Goal: Task Accomplishment & Management: Use online tool/utility

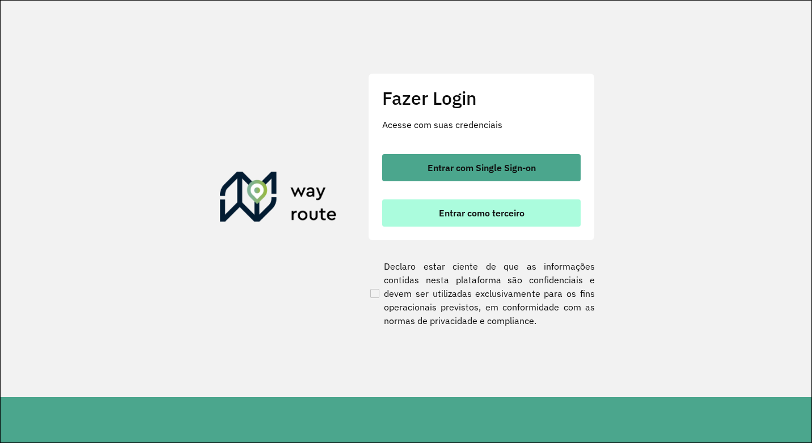
click at [448, 217] on span "Entrar como terceiro" at bounding box center [482, 213] width 86 height 9
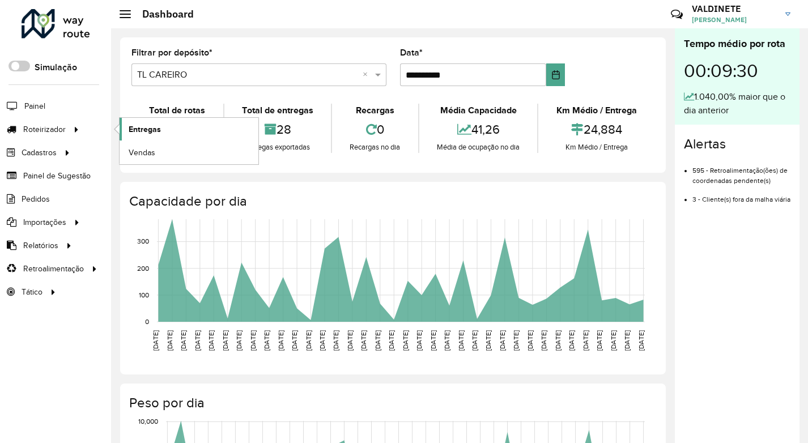
click at [142, 124] on span "Entregas" at bounding box center [145, 130] width 32 height 12
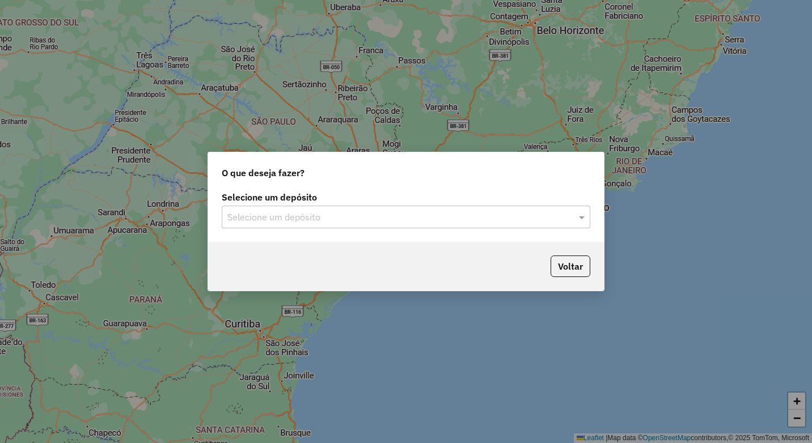
click at [335, 211] on input "text" at bounding box center [394, 218] width 334 height 14
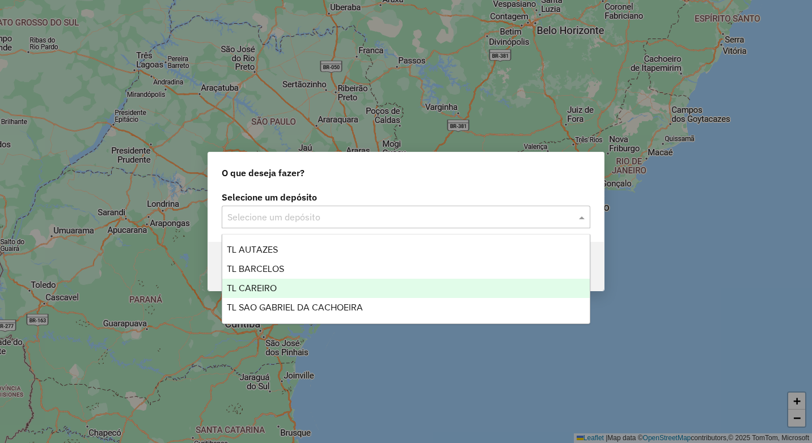
click at [276, 285] on span "TL CAREIRO" at bounding box center [252, 288] width 50 height 10
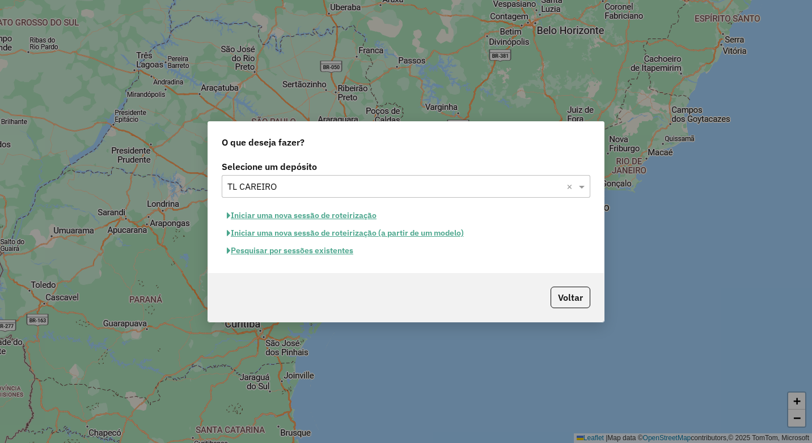
click at [311, 213] on button "Iniciar uma nova sessão de roteirização" at bounding box center [302, 216] width 160 height 18
select select "*"
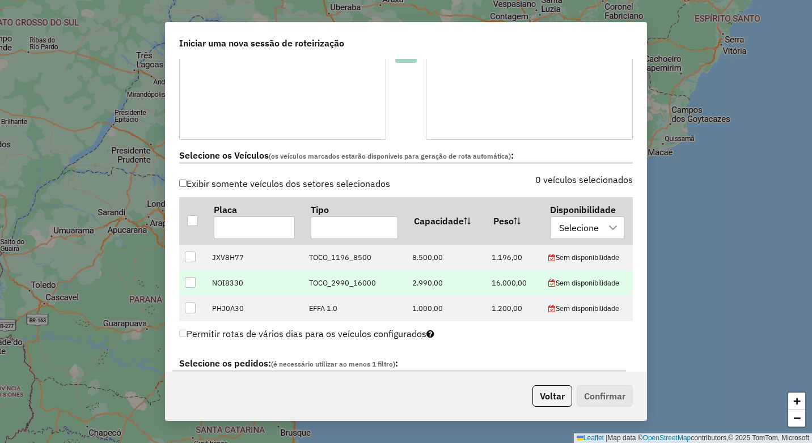
scroll to position [283, 0]
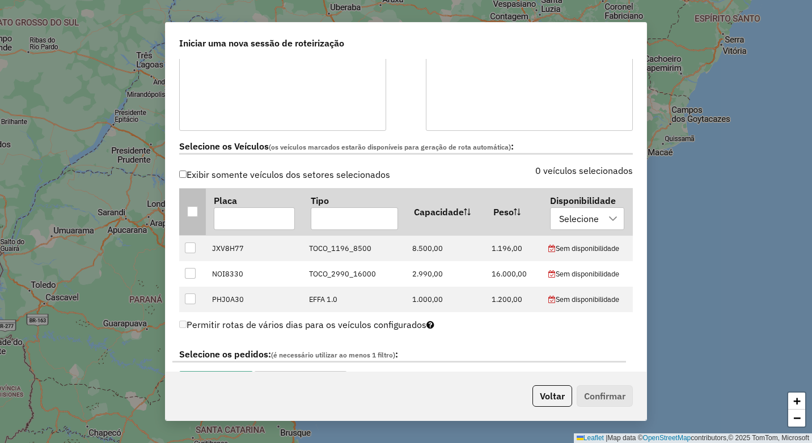
click at [199, 217] on th at bounding box center [192, 211] width 27 height 47
click at [187, 209] on div at bounding box center [192, 211] width 11 height 11
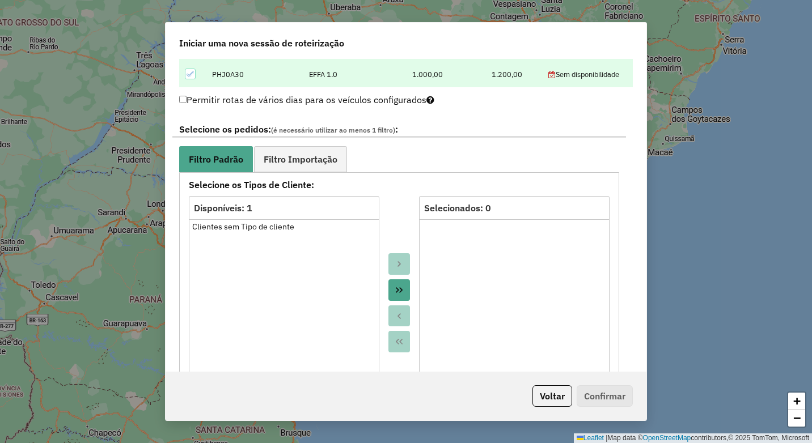
scroll to position [510, 0]
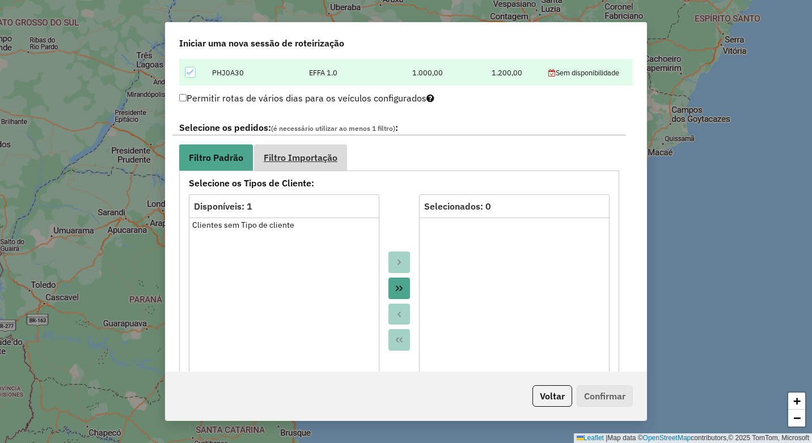
click at [319, 162] on span "Filtro Importação" at bounding box center [301, 157] width 74 height 9
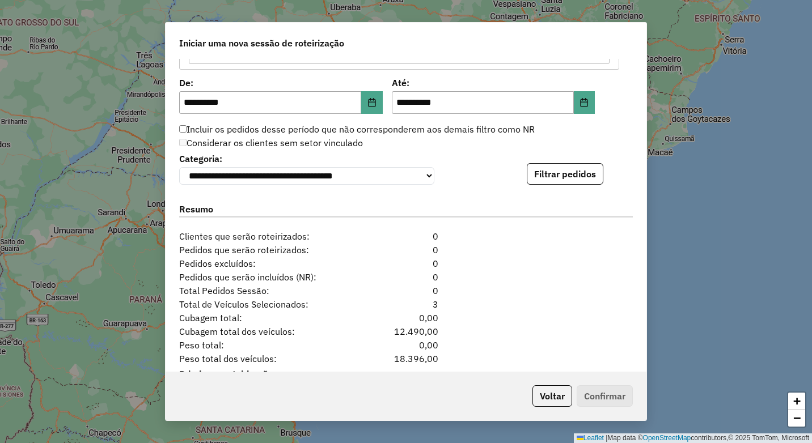
scroll to position [737, 0]
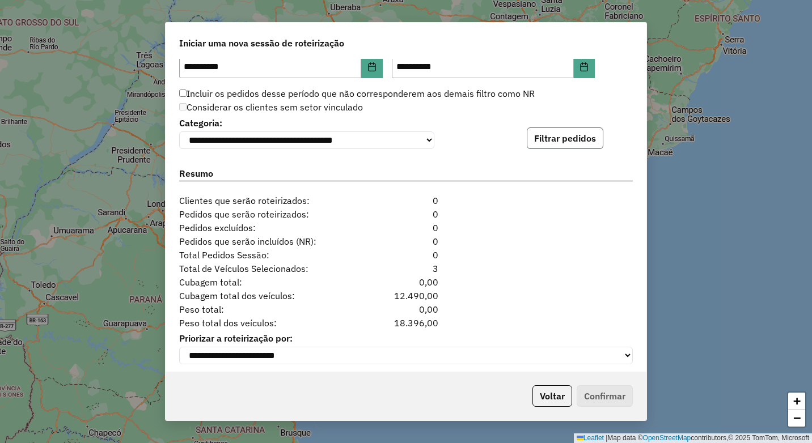
click at [557, 148] on button "Filtrar pedidos" at bounding box center [565, 139] width 77 height 22
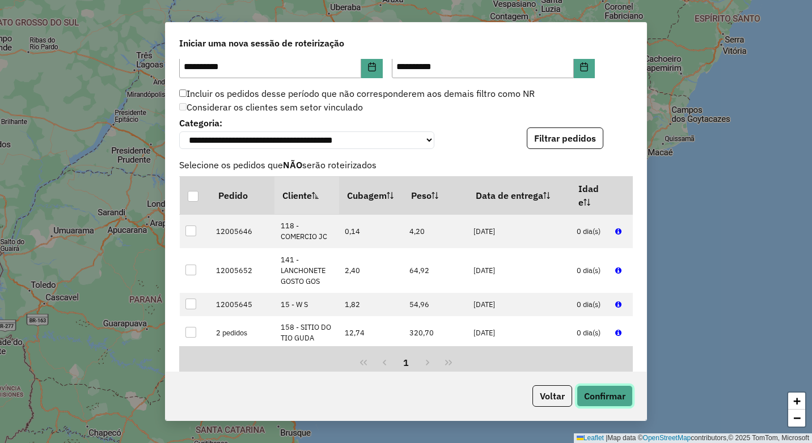
click at [597, 385] on button "Confirmar" at bounding box center [604, 396] width 56 height 22
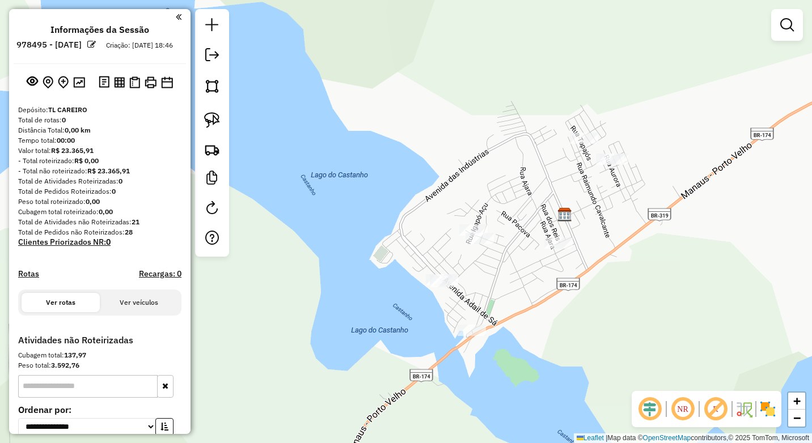
drag, startPoint x: 556, startPoint y: 239, endPoint x: 510, endPoint y: 300, distance: 76.1
click at [522, 290] on div "Janela de atendimento Grade de atendimento Capacidade Transportadoras Veículos …" at bounding box center [406, 221] width 812 height 443
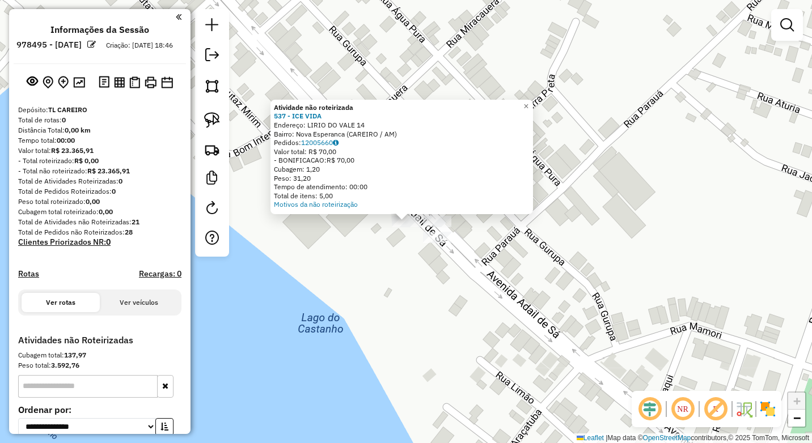
click at [403, 251] on div "Atividade não roteirizada 537 - ICE VIDA Endereço: LIRIO DO VALE 14 Bairro: Nov…" at bounding box center [406, 221] width 812 height 443
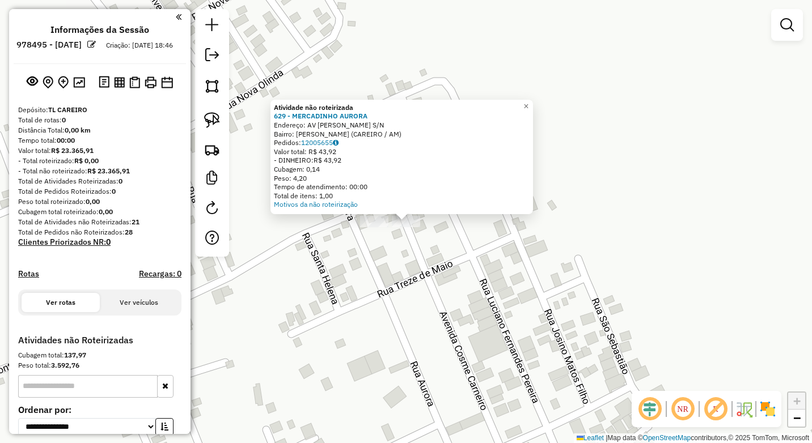
click at [312, 257] on div "Atividade não roteirizada 629 - MERCADINHO AURORA Endereço: AV COSME CARNEIRO S…" at bounding box center [406, 221] width 812 height 443
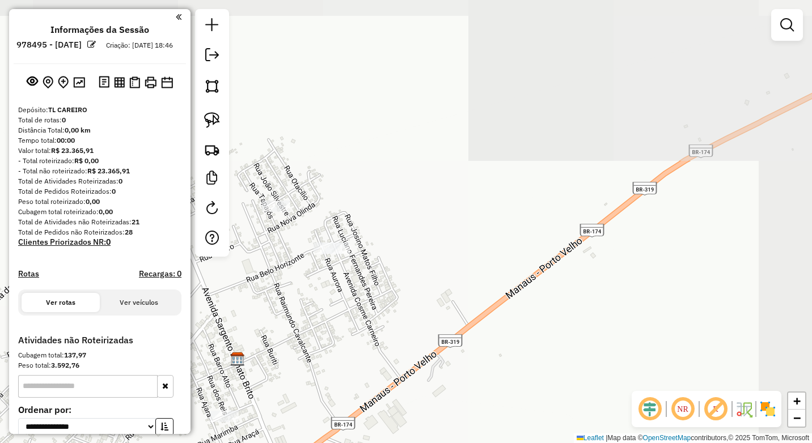
click at [401, 219] on div "Janela de atendimento Grade de atendimento Capacidade Transportadoras Veículos …" at bounding box center [406, 221] width 812 height 443
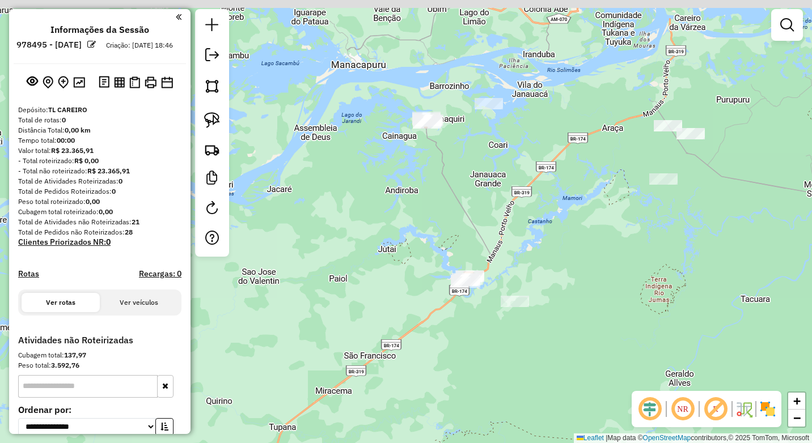
drag, startPoint x: 686, startPoint y: 156, endPoint x: 643, endPoint y: 223, distance: 79.6
click at [643, 223] on div "Janela de atendimento Grade de atendimento Capacidade Transportadoras Veículos …" at bounding box center [406, 221] width 812 height 443
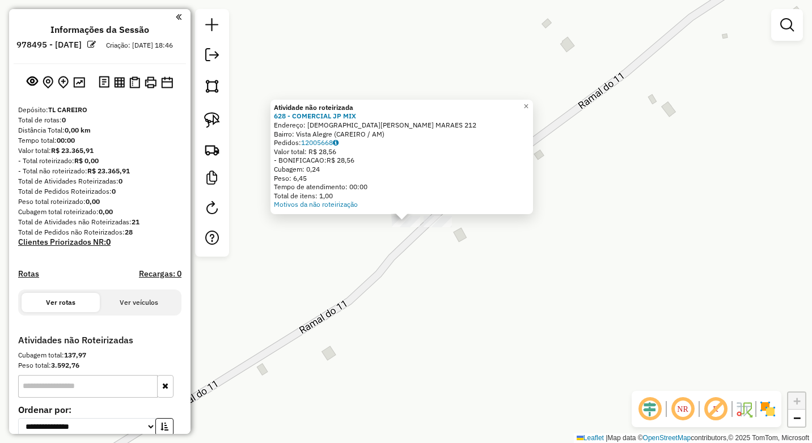
click at [449, 261] on div "Atividade não roteirizada 628 - COMERCIAL JP MIX Endereço: [DEMOGRAPHIC_DATA] B…" at bounding box center [406, 221] width 812 height 443
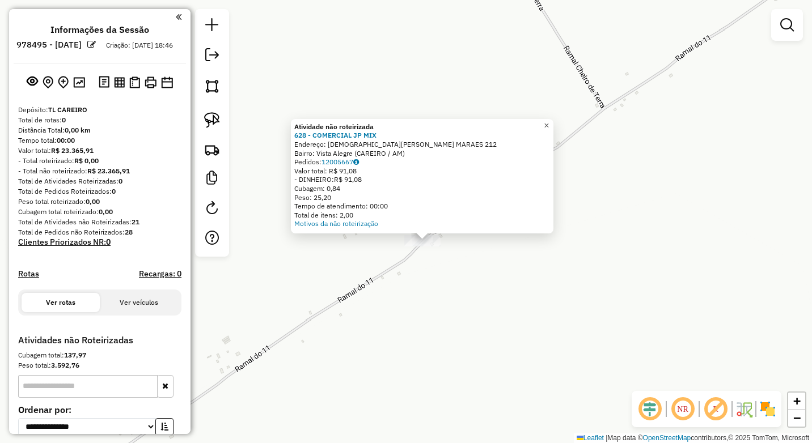
click at [549, 125] on span "×" at bounding box center [546, 126] width 5 height 10
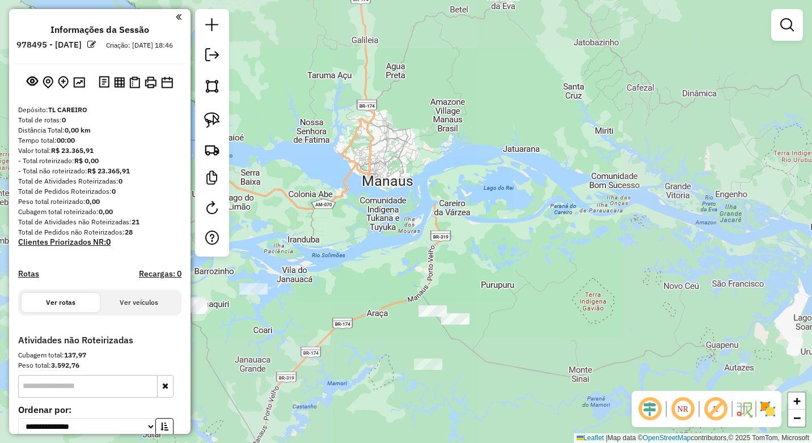
drag, startPoint x: 449, startPoint y: 382, endPoint x: 453, endPoint y: 349, distance: 33.6
click at [455, 349] on div "Janela de atendimento Grade de atendimento Capacidade Transportadoras Veículos …" at bounding box center [406, 221] width 812 height 443
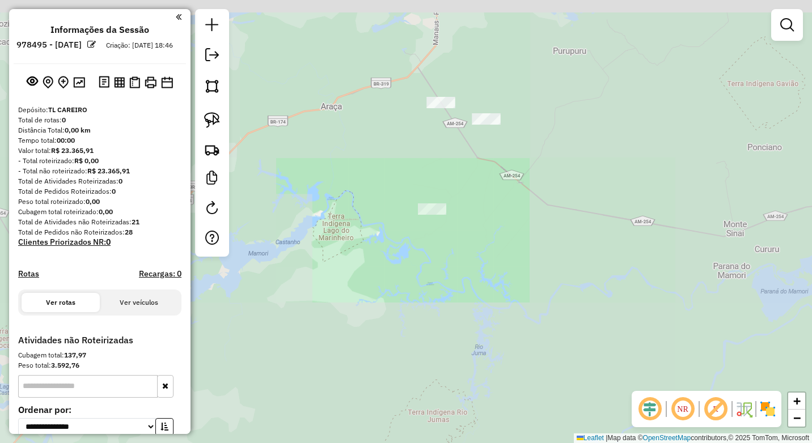
drag, startPoint x: 449, startPoint y: 172, endPoint x: 440, endPoint y: 211, distance: 40.1
click at [452, 249] on div "Janela de atendimento Grade de atendimento Capacidade Transportadoras Veículos …" at bounding box center [406, 221] width 812 height 443
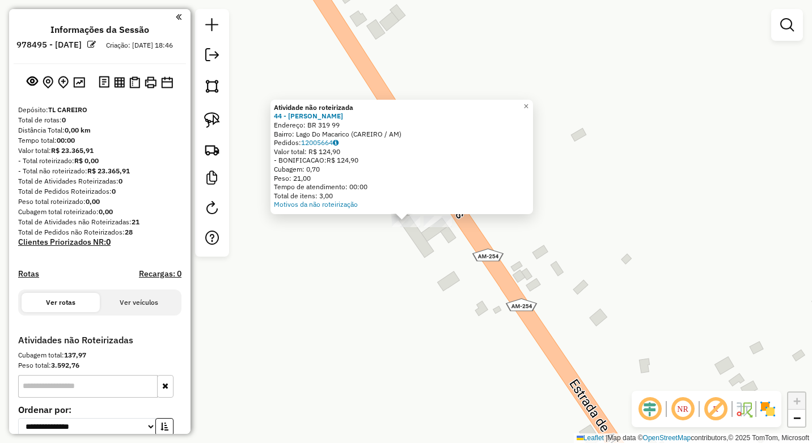
click at [436, 260] on div "Atividade não roteirizada 44 - [PERSON_NAME]: BR 319 99 Bairro: Lago Do Macaric…" at bounding box center [406, 221] width 812 height 443
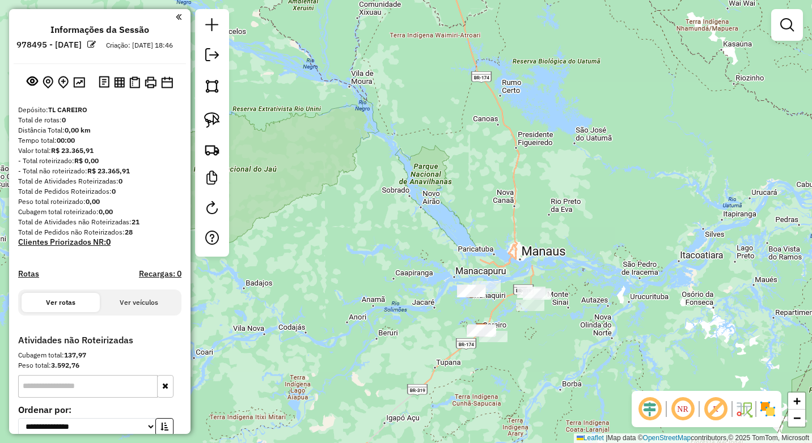
drag, startPoint x: 565, startPoint y: 333, endPoint x: 557, endPoint y: 303, distance: 31.5
click at [557, 301] on div "Janela de atendimento Grade de atendimento Capacidade Transportadoras Veículos …" at bounding box center [406, 221] width 812 height 443
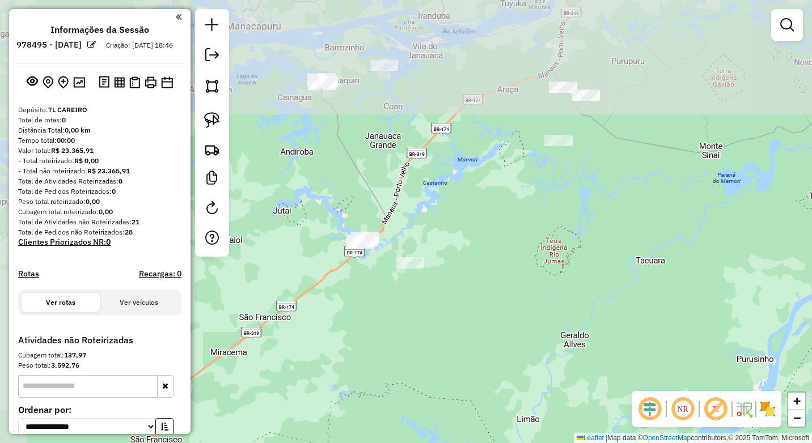
drag, startPoint x: 396, startPoint y: 331, endPoint x: 438, endPoint y: 468, distance: 142.9
click at [438, 443] on html "**********" at bounding box center [406, 221] width 812 height 443
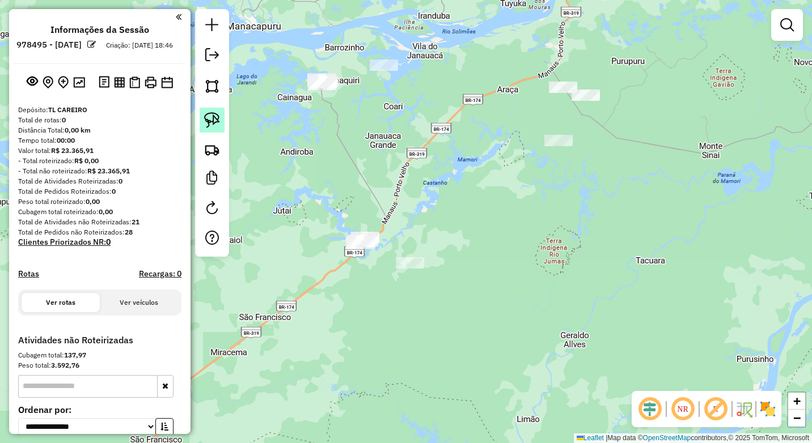
click at [213, 120] on img at bounding box center [212, 120] width 16 height 16
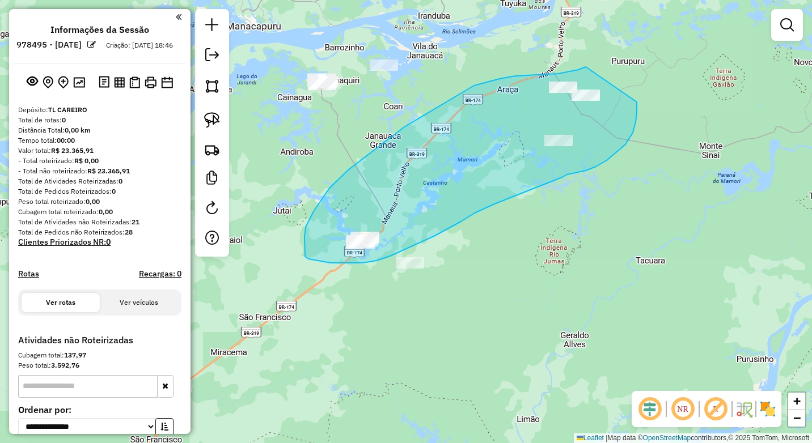
drag, startPoint x: 585, startPoint y: 67, endPoint x: 636, endPoint y: 102, distance: 61.9
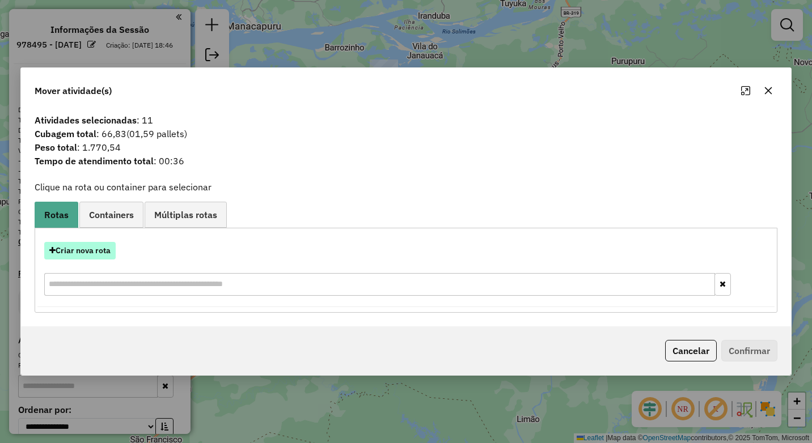
click at [101, 252] on button "Criar nova rota" at bounding box center [79, 251] width 71 height 18
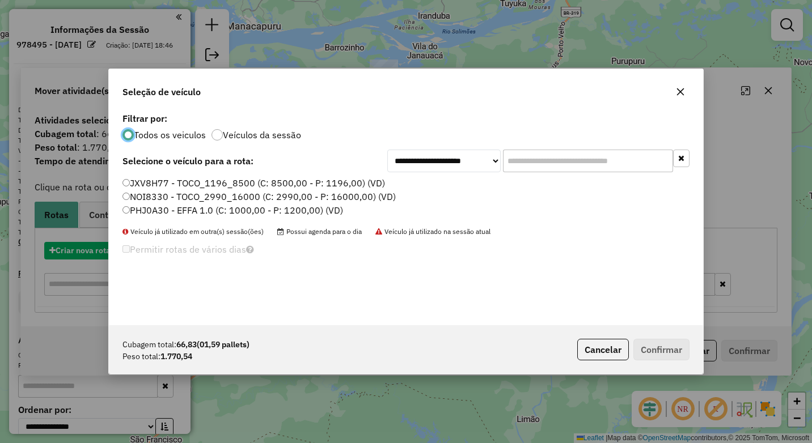
scroll to position [6, 3]
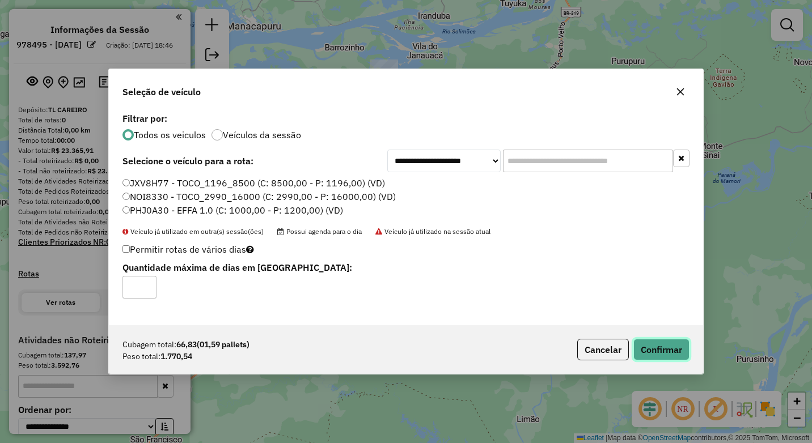
click at [650, 341] on button "Confirmar" at bounding box center [661, 350] width 56 height 22
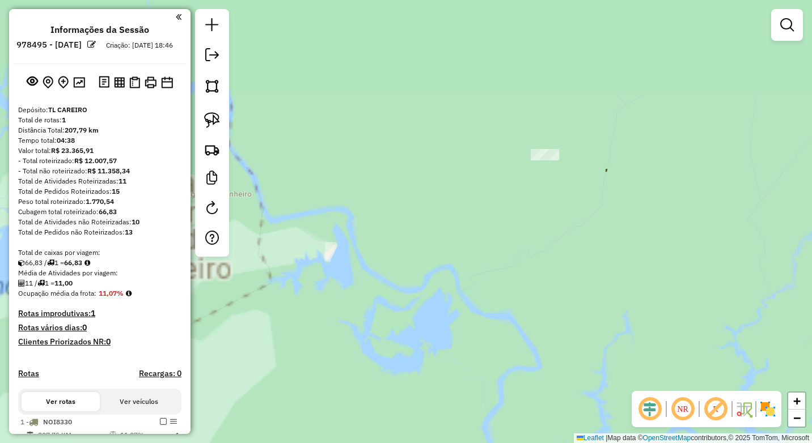
drag, startPoint x: 544, startPoint y: 307, endPoint x: 538, endPoint y: 319, distance: 12.4
click at [537, 368] on div "Janela de atendimento Grade de atendimento Capacidade Transportadoras Veículos …" at bounding box center [406, 221] width 812 height 443
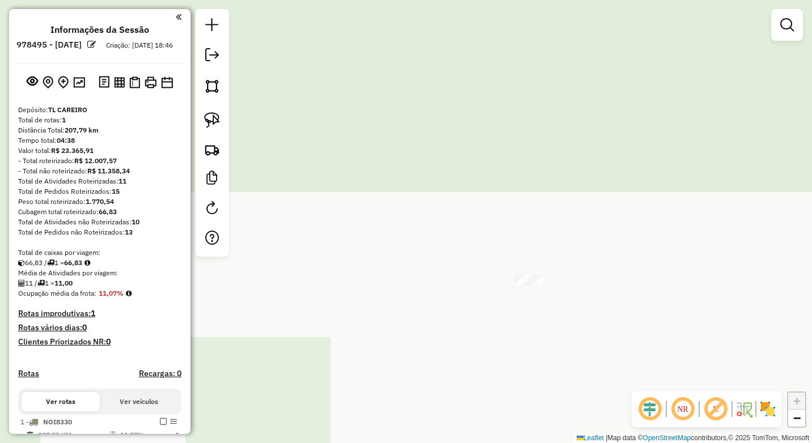
drag, startPoint x: 498, startPoint y: 256, endPoint x: 549, endPoint y: 313, distance: 77.1
click at [562, 338] on div "Janela de atendimento Grade de atendimento Capacidade Transportadoras Veículos …" at bounding box center [406, 221] width 812 height 443
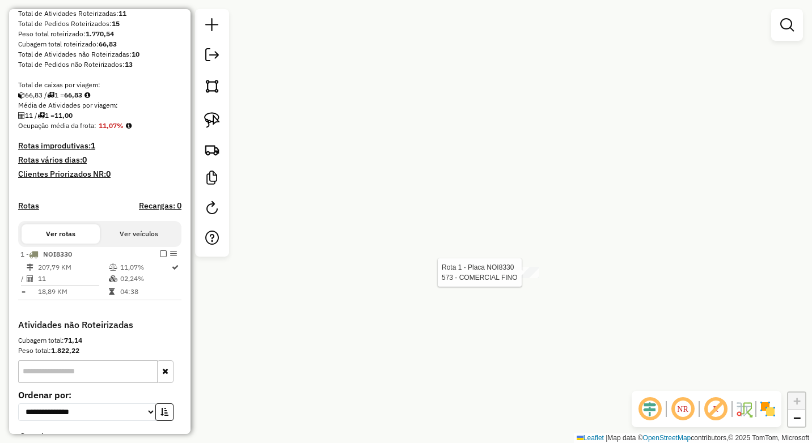
select select "**********"
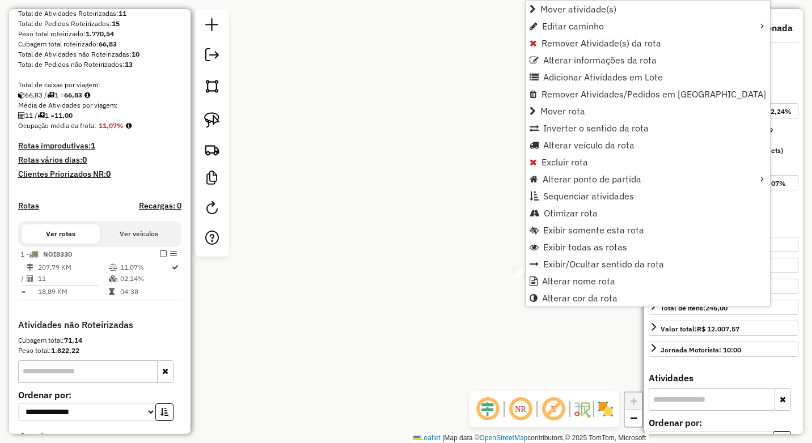
scroll to position [268, 0]
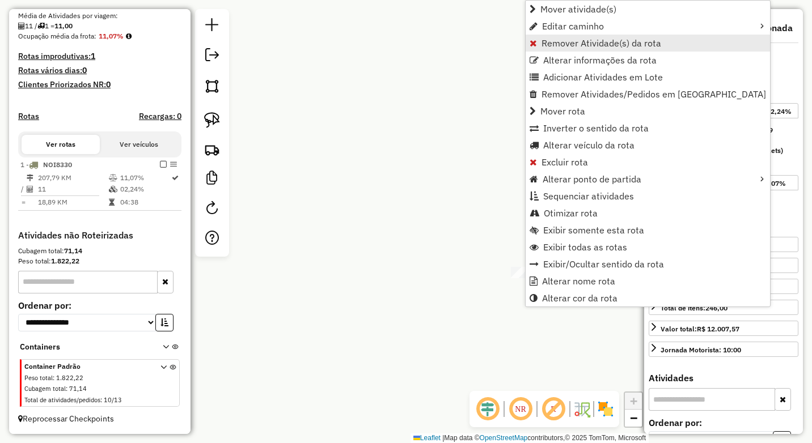
click at [562, 40] on span "Remover Atividade(s) da rota" at bounding box center [601, 43] width 120 height 9
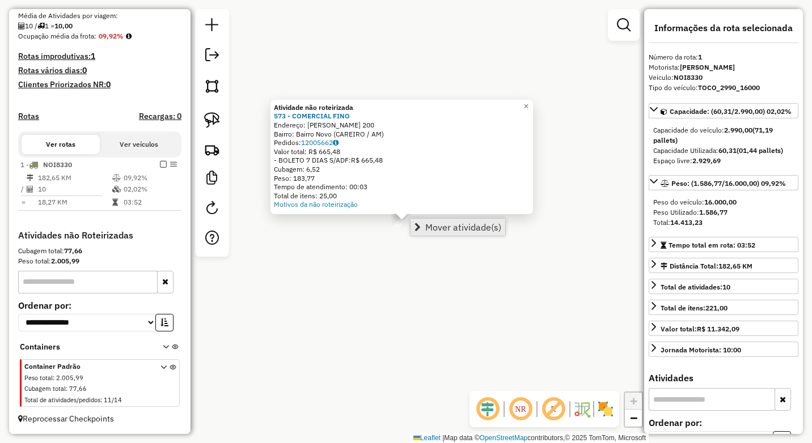
click at [436, 227] on span "Mover atividade(s)" at bounding box center [463, 227] width 76 height 9
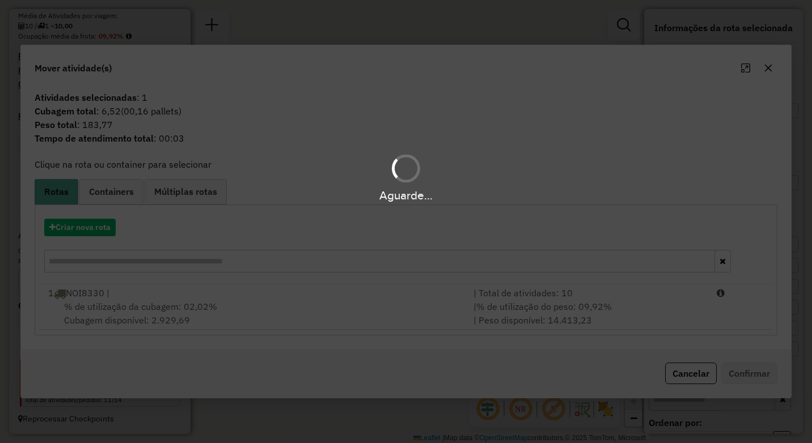
click at [192, 316] on div "Aguarde..." at bounding box center [406, 221] width 812 height 443
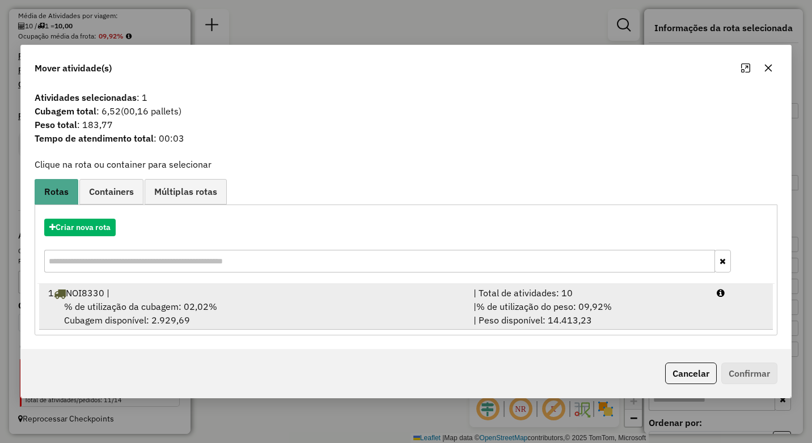
click at [200, 303] on span "% de utilização da cubagem: 02,02%" at bounding box center [140, 306] width 153 height 11
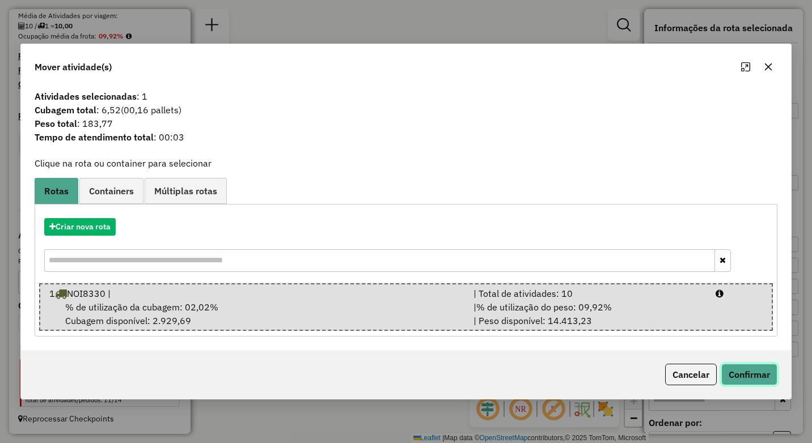
click at [765, 374] on button "Confirmar" at bounding box center [749, 375] width 56 height 22
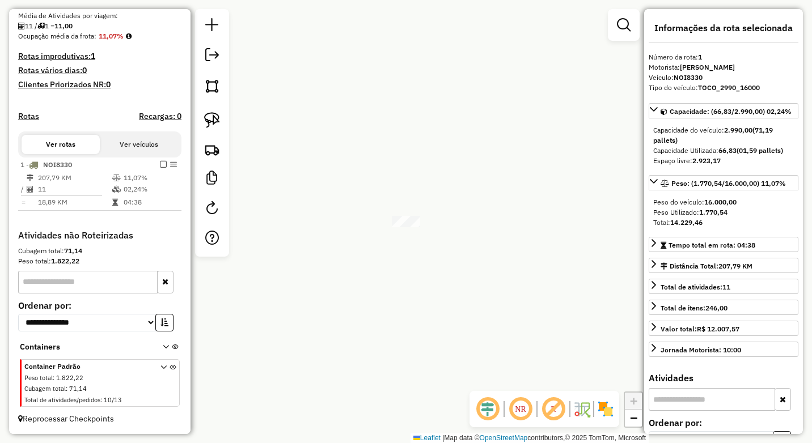
click at [771, 66] on div "Motorista: [PERSON_NAME]" at bounding box center [723, 67] width 150 height 10
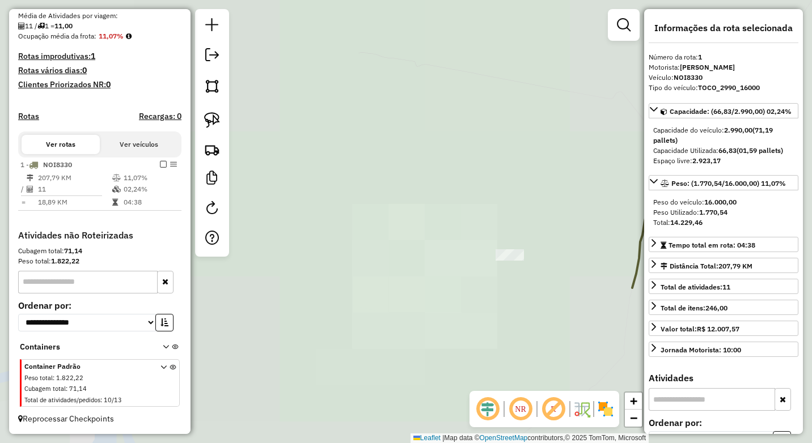
drag, startPoint x: 524, startPoint y: 270, endPoint x: 469, endPoint y: 236, distance: 64.6
click at [444, 354] on div "Rota 1 - Placa NOI8330 573 - COMERCIAL FINO Janela de atendimento Grade de aten…" at bounding box center [406, 221] width 812 height 443
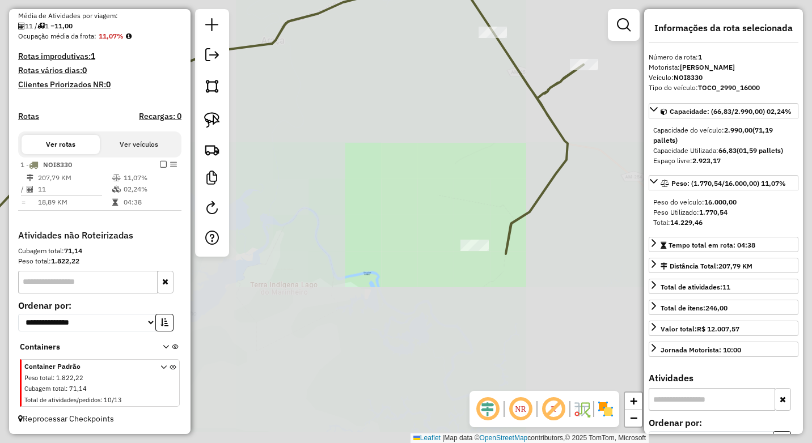
drag, startPoint x: 521, startPoint y: 198, endPoint x: 401, endPoint y: 258, distance: 134.6
click at [398, 267] on div "Janela de atendimento Grade de atendimento Capacidade Transportadoras Veículos …" at bounding box center [406, 221] width 812 height 443
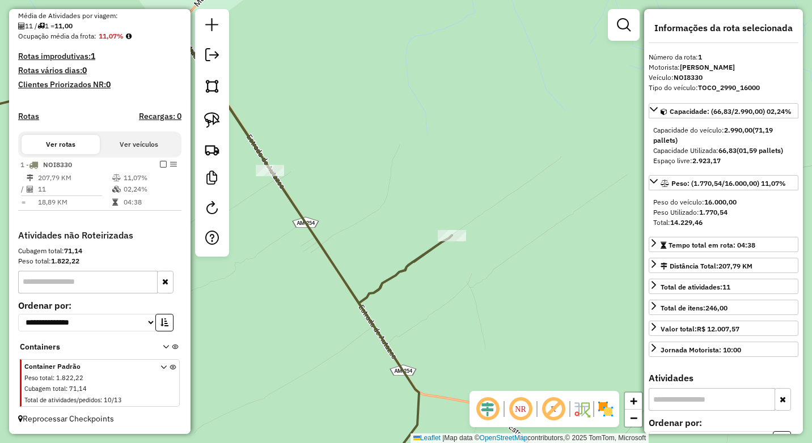
drag, startPoint x: 318, startPoint y: 216, endPoint x: 399, endPoint y: 248, distance: 87.0
click at [402, 251] on div "Janela de atendimento Grade de atendimento Capacidade Transportadoras Veículos …" at bounding box center [406, 221] width 812 height 443
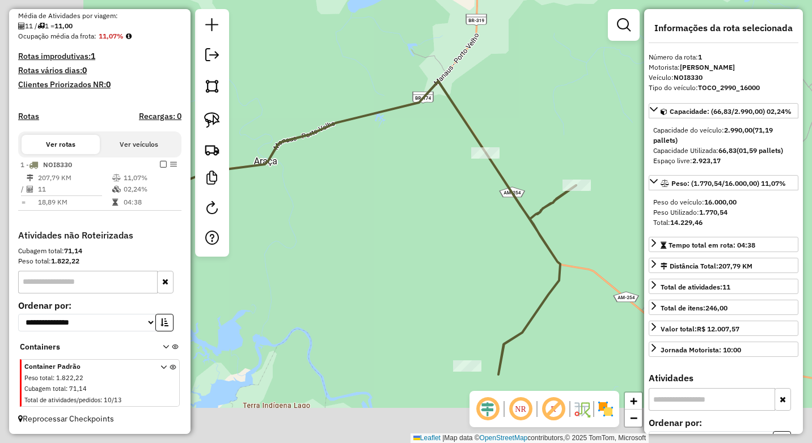
drag, startPoint x: 457, startPoint y: 228, endPoint x: 466, endPoint y: 200, distance: 29.0
click at [469, 201] on div "Janela de atendimento Grade de atendimento Capacidade Transportadoras Veículos …" at bounding box center [406, 221] width 812 height 443
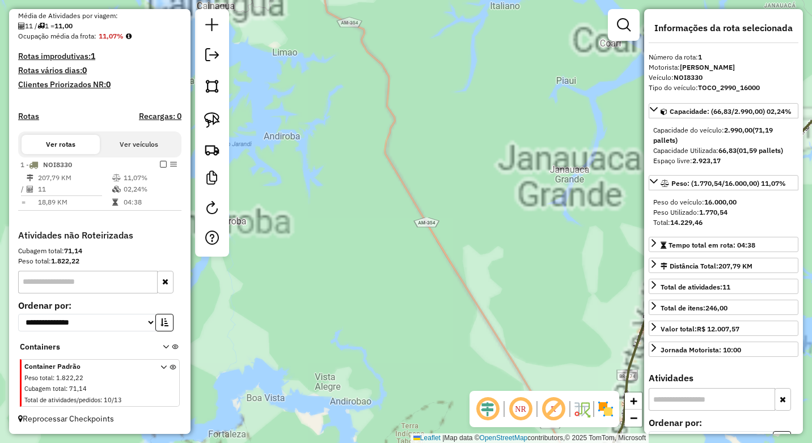
drag, startPoint x: 368, startPoint y: 258, endPoint x: 370, endPoint y: 198, distance: 60.1
click at [370, 198] on div "Janela de atendimento Grade de atendimento Capacidade Transportadoras Veículos …" at bounding box center [406, 221] width 812 height 443
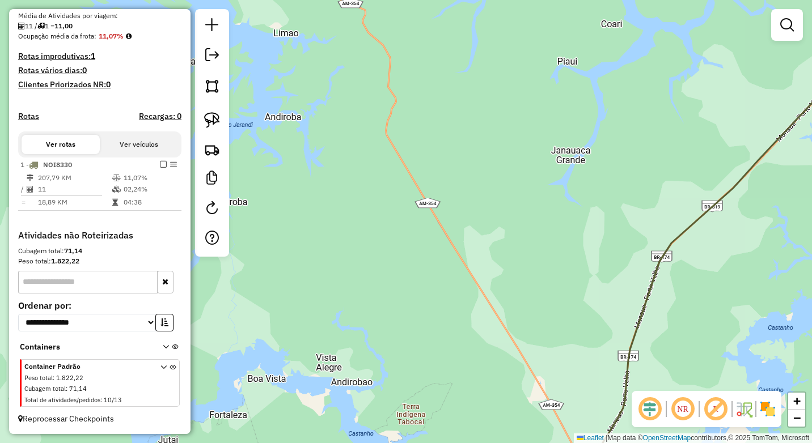
drag, startPoint x: 386, startPoint y: 319, endPoint x: 381, endPoint y: 187, distance: 131.6
click at [388, 88] on div "Janela de atendimento Grade de atendimento Capacidade Transportadoras Veículos …" at bounding box center [406, 221] width 812 height 443
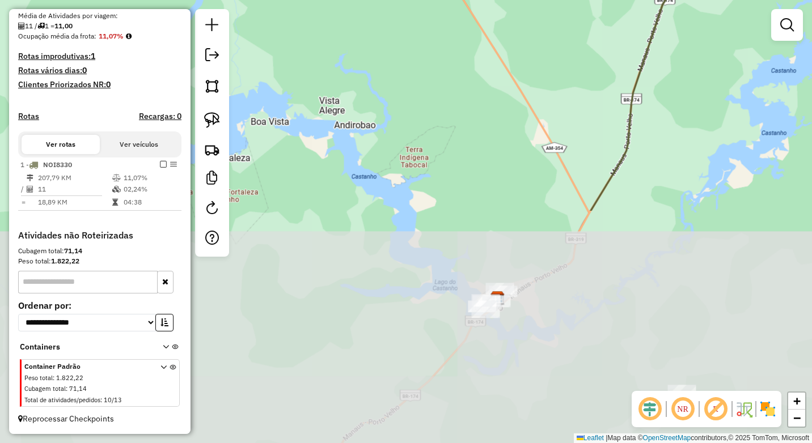
drag, startPoint x: 387, startPoint y: 260, endPoint x: 456, endPoint y: 289, distance: 75.7
click at [414, 271] on div "Janela de atendimento Grade de atendimento Capacidade Transportadoras Veículos …" at bounding box center [406, 221] width 812 height 443
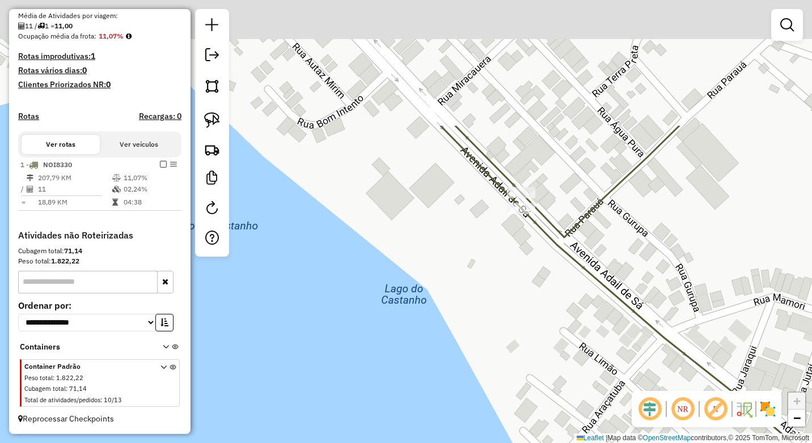
drag, startPoint x: 535, startPoint y: 213, endPoint x: 524, endPoint y: 296, distance: 84.1
click at [524, 296] on div "Janela de atendimento Grade de atendimento Capacidade Transportadoras Veículos …" at bounding box center [406, 221] width 812 height 443
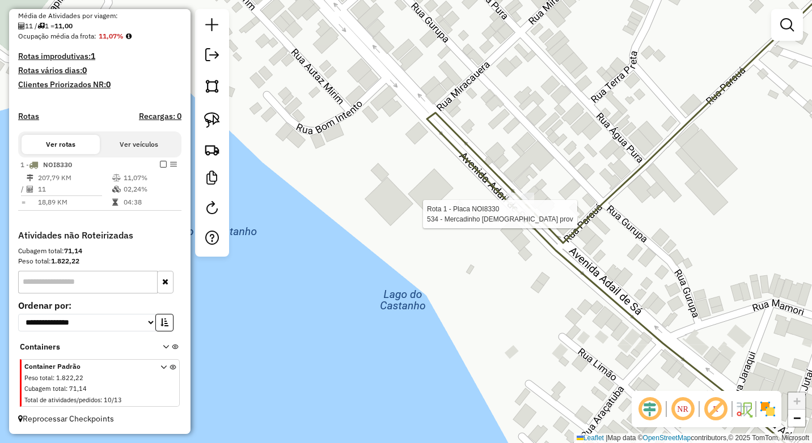
select select "**********"
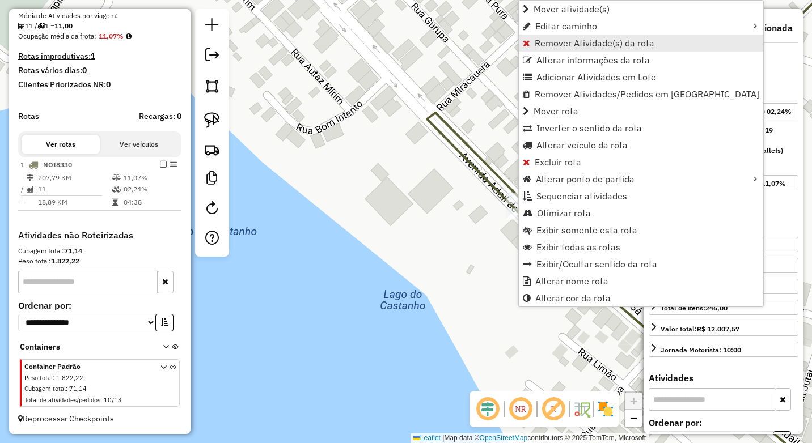
click at [569, 40] on span "Remover Atividade(s) da rota" at bounding box center [594, 43] width 120 height 9
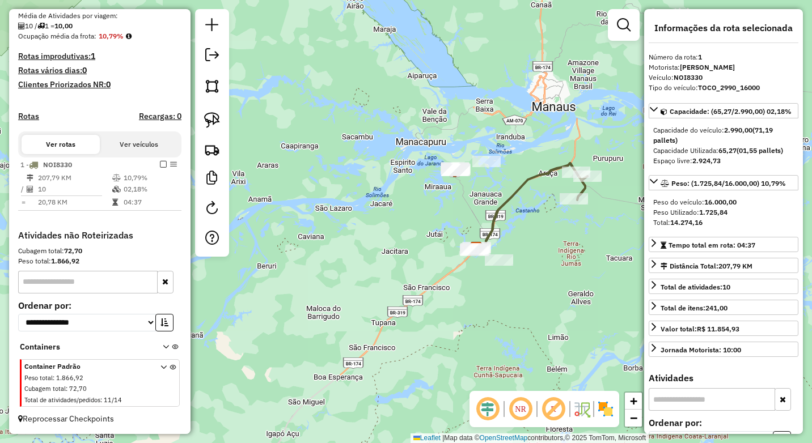
drag, startPoint x: 545, startPoint y: 235, endPoint x: 484, endPoint y: 190, distance: 75.5
click at [525, 237] on div "Janela de atendimento Grade de atendimento Capacidade Transportadoras Veículos …" at bounding box center [406, 221] width 812 height 443
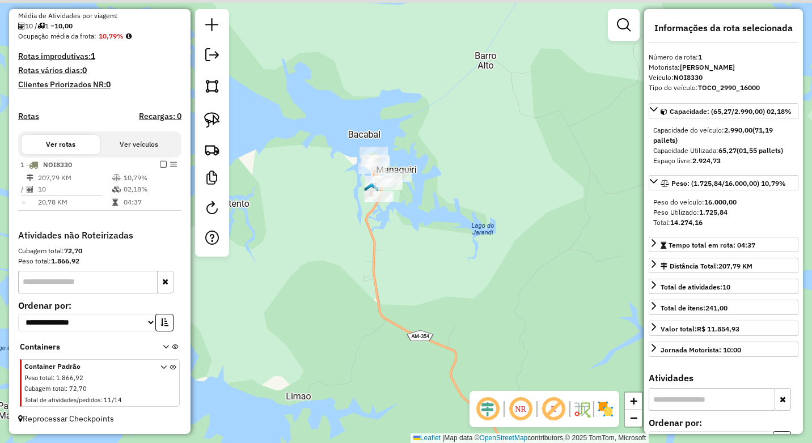
drag, startPoint x: 383, startPoint y: 267, endPoint x: 370, endPoint y: 254, distance: 18.0
click at [381, 277] on div "Janela de atendimento Grade de atendimento Capacidade Transportadoras Veículos …" at bounding box center [406, 221] width 812 height 443
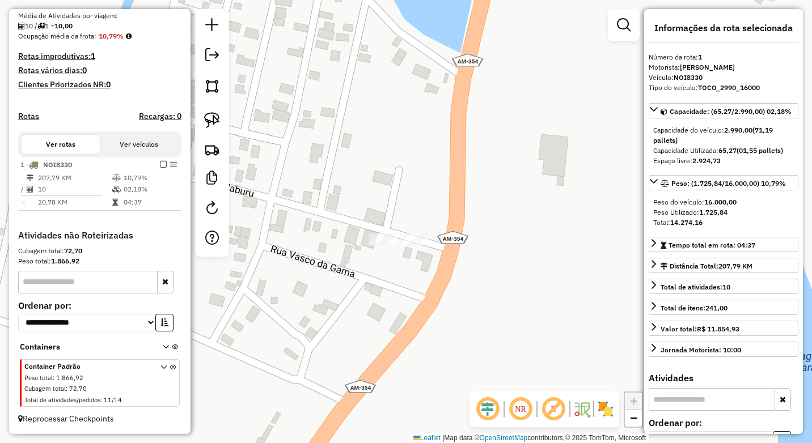
drag, startPoint x: 408, startPoint y: 275, endPoint x: 398, endPoint y: 271, distance: 10.6
click at [406, 281] on div "Janela de atendimento Grade de atendimento Capacidade Transportadoras Veículos …" at bounding box center [406, 221] width 812 height 443
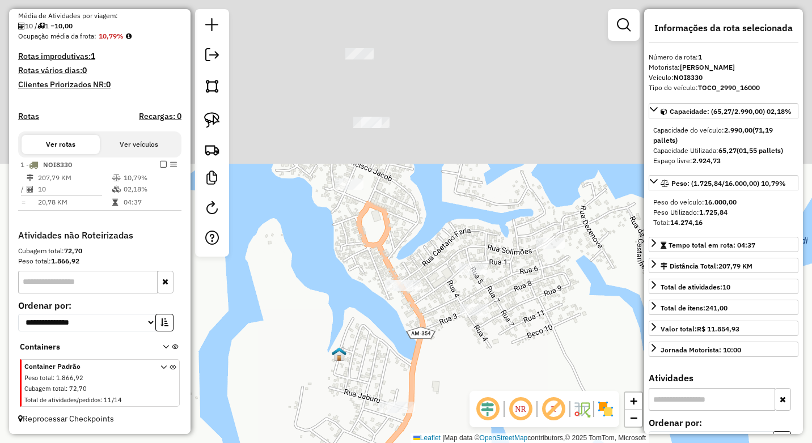
drag, startPoint x: 449, startPoint y: 235, endPoint x: 433, endPoint y: 383, distance: 148.2
click at [434, 391] on div "Janela de atendimento Grade de atendimento Capacidade Transportadoras Veículos …" at bounding box center [406, 221] width 812 height 443
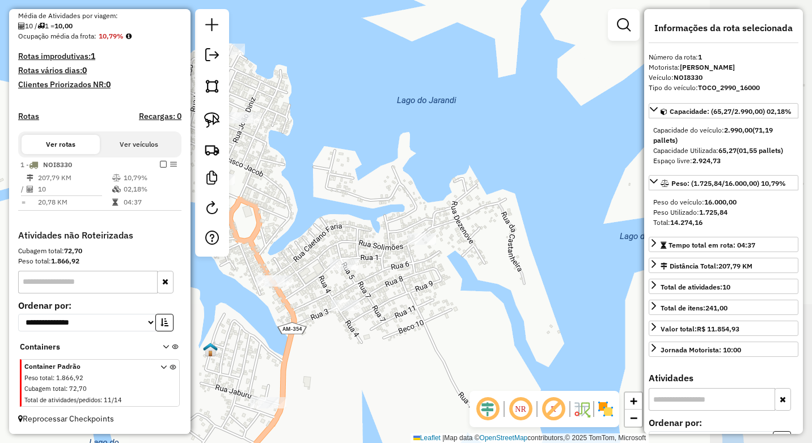
drag, startPoint x: 535, startPoint y: 349, endPoint x: 367, endPoint y: 318, distance: 171.2
click at [400, 340] on div "Janela de atendimento Grade de atendimento Capacidade Transportadoras Veículos …" at bounding box center [406, 221] width 812 height 443
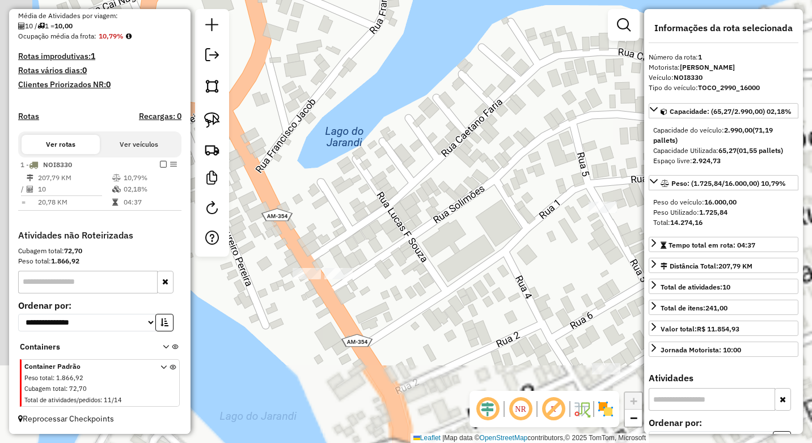
drag, startPoint x: 330, startPoint y: 331, endPoint x: 304, endPoint y: 277, distance: 60.1
click at [331, 325] on div "Janela de atendimento Grade de atendimento Capacidade Transportadoras Veículos …" at bounding box center [406, 221] width 812 height 443
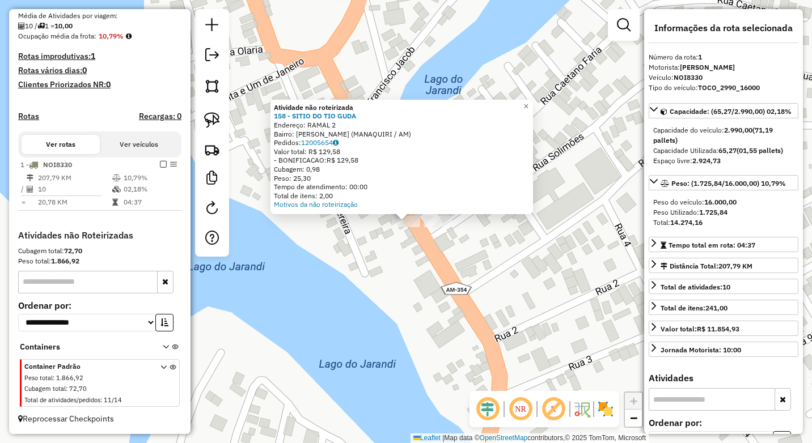
click at [345, 281] on div "Atividade não roteirizada 158 - SITIO DO TIO GUDA Endereço: RAMAL 2 Bairro: Est…" at bounding box center [406, 221] width 812 height 443
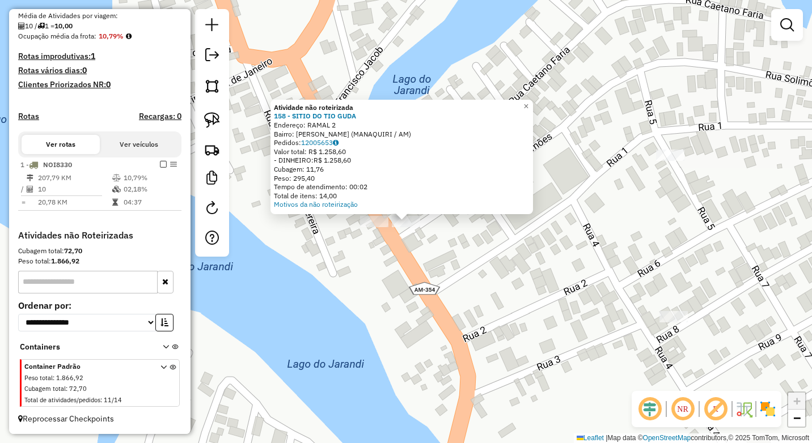
drag, startPoint x: 474, startPoint y: 248, endPoint x: 578, endPoint y: 227, distance: 105.3
click at [476, 248] on div "Atividade não roteirizada 158 - SITIO DO TIO GUDA Endereço: RAMAL 2 Bairro: Est…" at bounding box center [406, 221] width 812 height 443
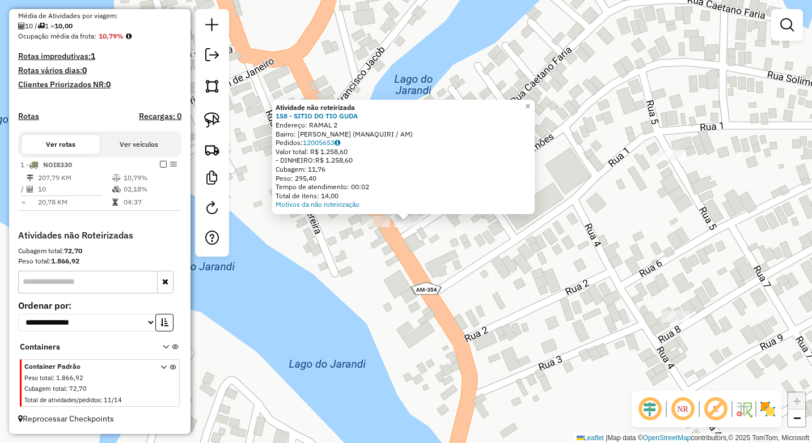
drag, startPoint x: 599, startPoint y: 217, endPoint x: 582, endPoint y: 192, distance: 30.0
click at [599, 217] on div "Atividade não roteirizada 158 - SITIO DO TIO GUDA Endereço: RAMAL 2 Bairro: Est…" at bounding box center [406, 221] width 812 height 443
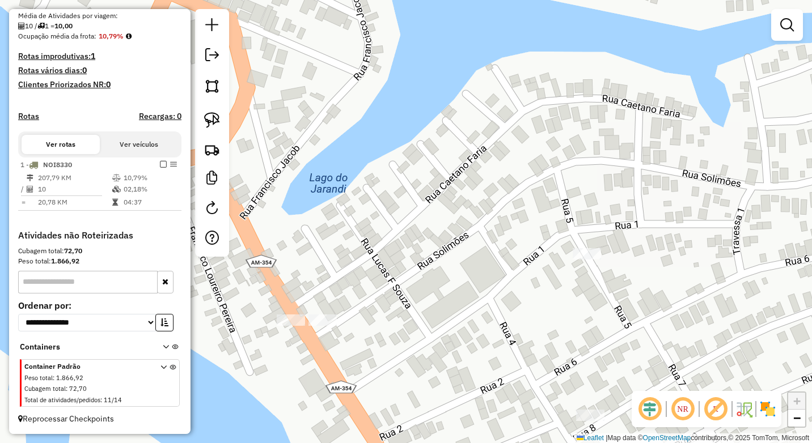
drag, startPoint x: 652, startPoint y: 244, endPoint x: 568, endPoint y: 334, distance: 123.5
click at [567, 341] on div "Janela de atendimento Grade de atendimento Capacidade Transportadoras Veículos …" at bounding box center [406, 221] width 812 height 443
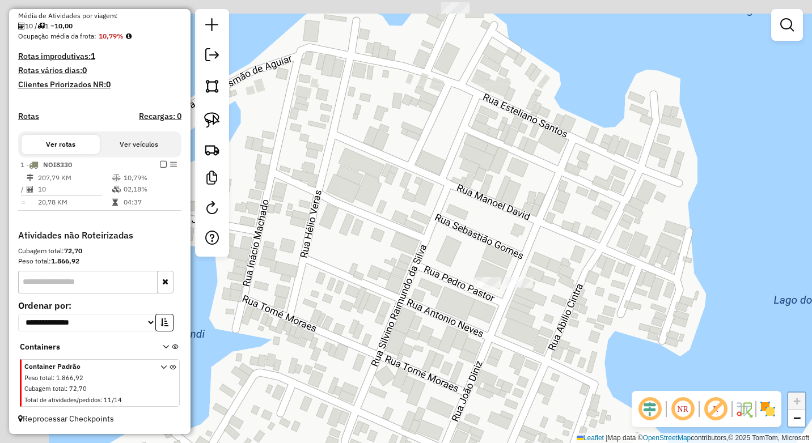
drag, startPoint x: 426, startPoint y: 384, endPoint x: 462, endPoint y: 398, distance: 39.2
click at [461, 400] on div "Janela de atendimento Grade de atendimento Capacidade Transportadoras Veículos …" at bounding box center [406, 221] width 812 height 443
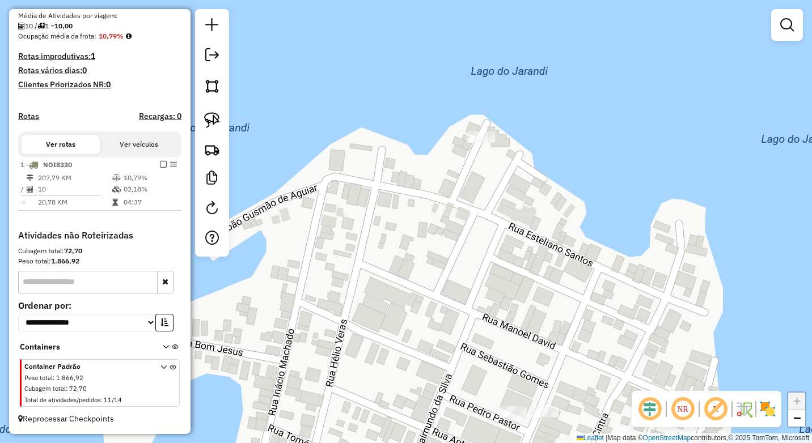
drag, startPoint x: 445, startPoint y: 346, endPoint x: 475, endPoint y: 278, distance: 74.9
click at [449, 336] on div "Janela de atendimento Grade de atendimento Capacidade Transportadoras Veículos …" at bounding box center [406, 221] width 812 height 443
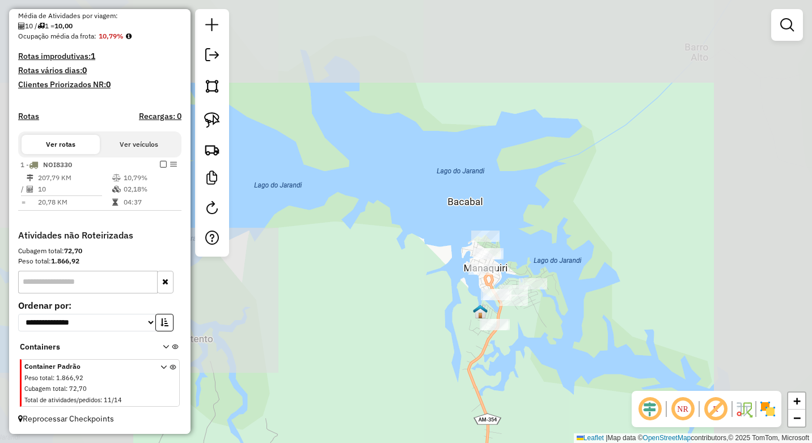
drag, startPoint x: 644, startPoint y: 248, endPoint x: 534, endPoint y: 265, distance: 111.4
click at [534, 265] on div "Janela de atendimento Grade de atendimento Capacidade Transportadoras Veículos …" at bounding box center [406, 221] width 812 height 443
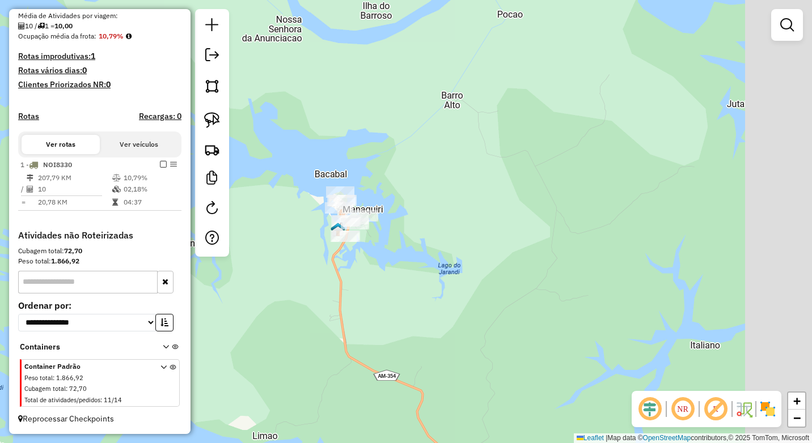
drag, startPoint x: 570, startPoint y: 303, endPoint x: 483, endPoint y: 248, distance: 102.9
click at [423, 235] on div "Janela de atendimento Grade de atendimento Capacidade Transportadoras Veículos …" at bounding box center [406, 221] width 812 height 443
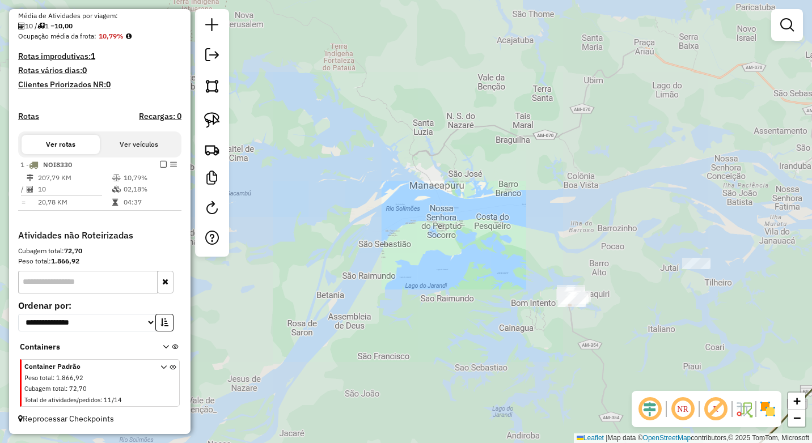
drag, startPoint x: 673, startPoint y: 327, endPoint x: 637, endPoint y: 305, distance: 42.2
click at [636, 310] on div "Janela de atendimento Grade de atendimento Capacidade Transportadoras Veículos …" at bounding box center [406, 221] width 812 height 443
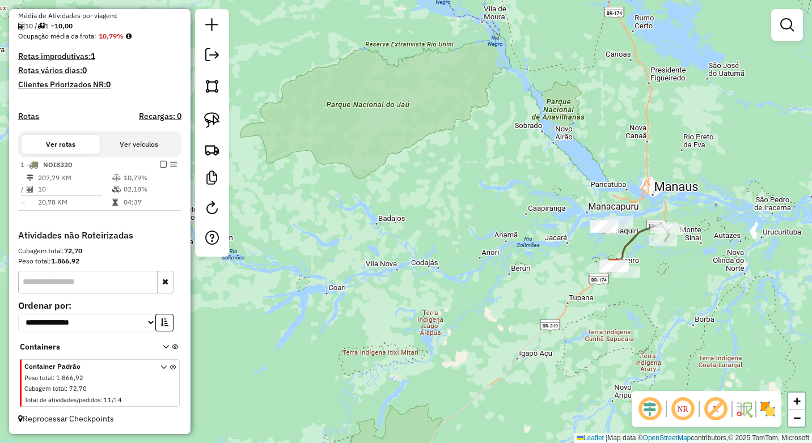
drag, startPoint x: 601, startPoint y: 331, endPoint x: 556, endPoint y: 237, distance: 103.9
click at [556, 237] on div "Janela de atendimento Grade de atendimento Capacidade Transportadoras Veículos …" at bounding box center [406, 221] width 812 height 443
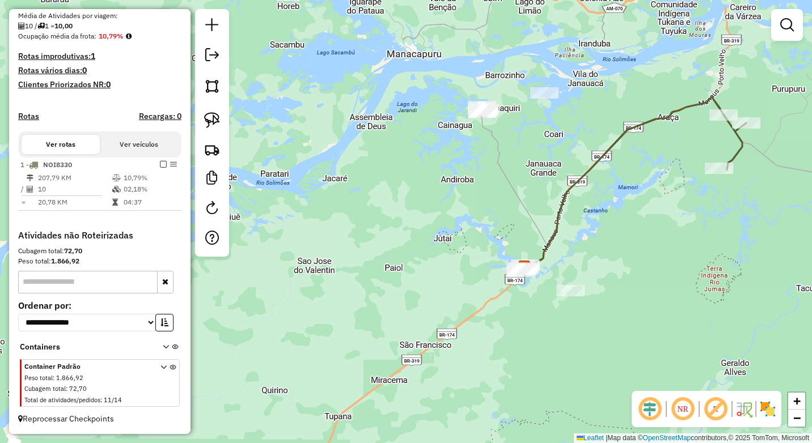
drag, startPoint x: 651, startPoint y: 318, endPoint x: 644, endPoint y: 336, distance: 18.6
click at [644, 336] on div "Janela de atendimento Grade de atendimento Capacidade Transportadoras Veículos …" at bounding box center [406, 221] width 812 height 443
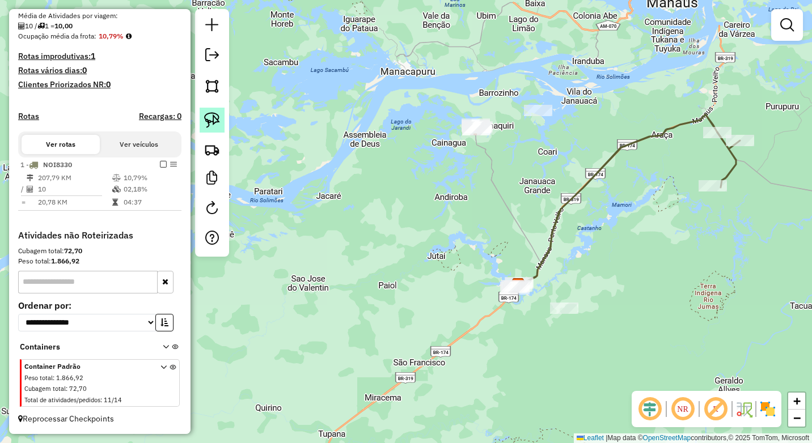
click at [218, 116] on img at bounding box center [212, 120] width 16 height 16
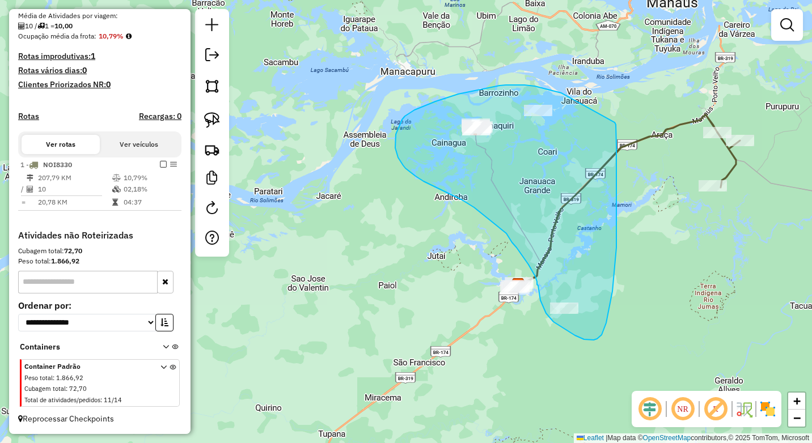
drag, startPoint x: 553, startPoint y: 91, endPoint x: 614, endPoint y: 122, distance: 69.5
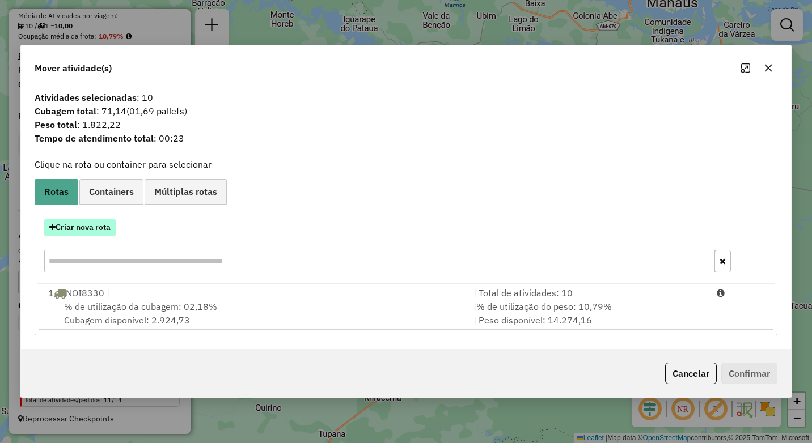
click at [87, 228] on button "Criar nova rota" at bounding box center [79, 228] width 71 height 18
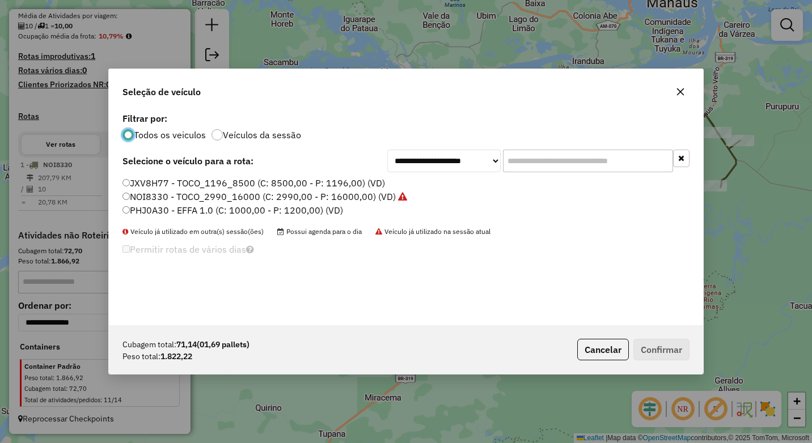
scroll to position [6, 3]
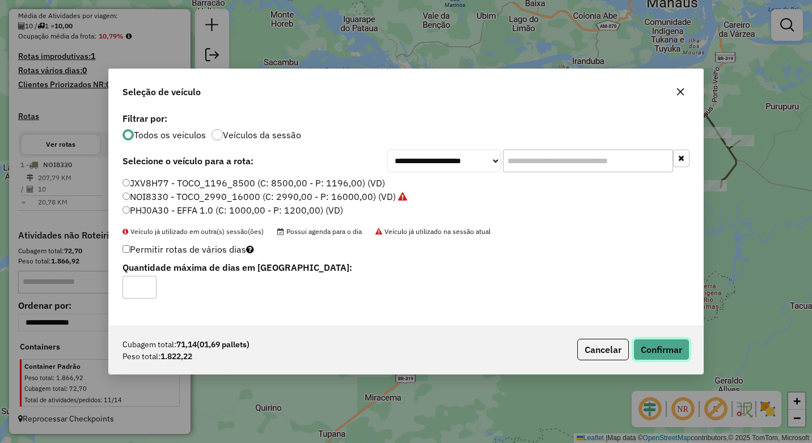
click at [662, 346] on button "Confirmar" at bounding box center [661, 350] width 56 height 22
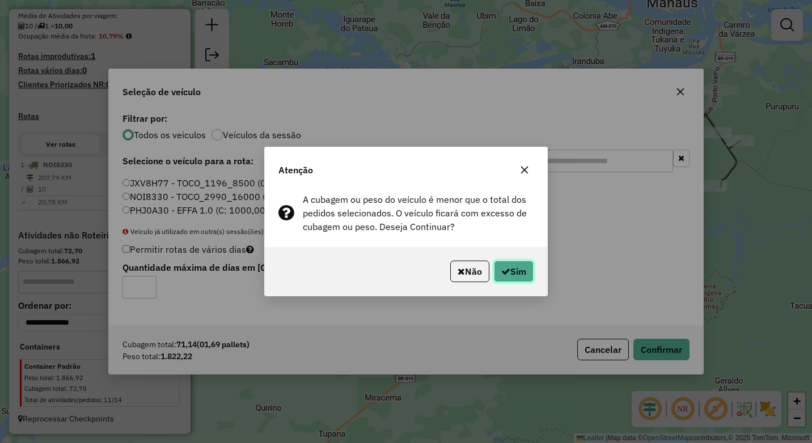
click at [517, 270] on button "Sim" at bounding box center [514, 272] width 40 height 22
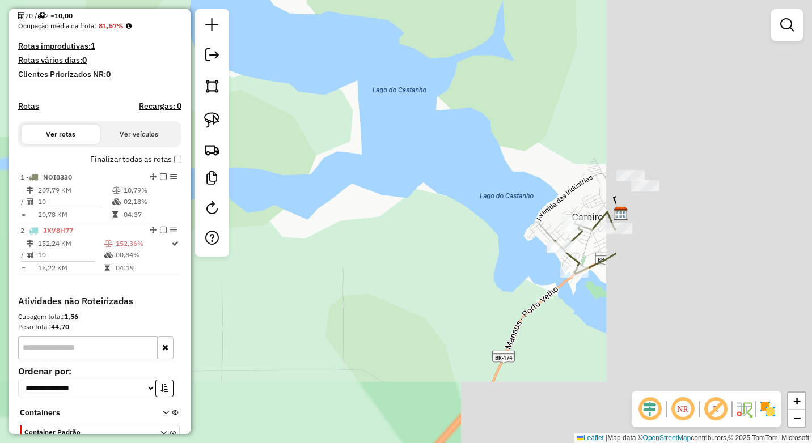
drag, startPoint x: 613, startPoint y: 297, endPoint x: 342, endPoint y: 190, distance: 291.6
click at [326, 179] on div "Janela de atendimento Grade de atendimento Capacidade Transportadoras Veículos …" at bounding box center [406, 221] width 812 height 443
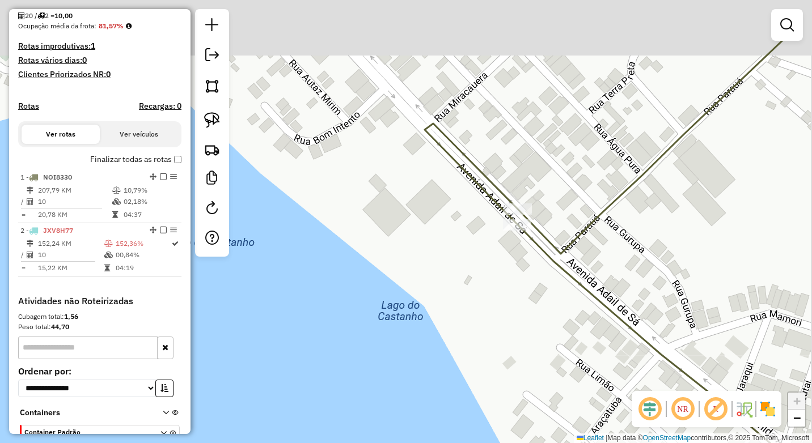
drag, startPoint x: 521, startPoint y: 283, endPoint x: 517, endPoint y: 279, distance: 6.0
click at [520, 288] on div "Janela de atendimento Grade de atendimento Capacidade Transportadoras Veículos …" at bounding box center [406, 221] width 812 height 443
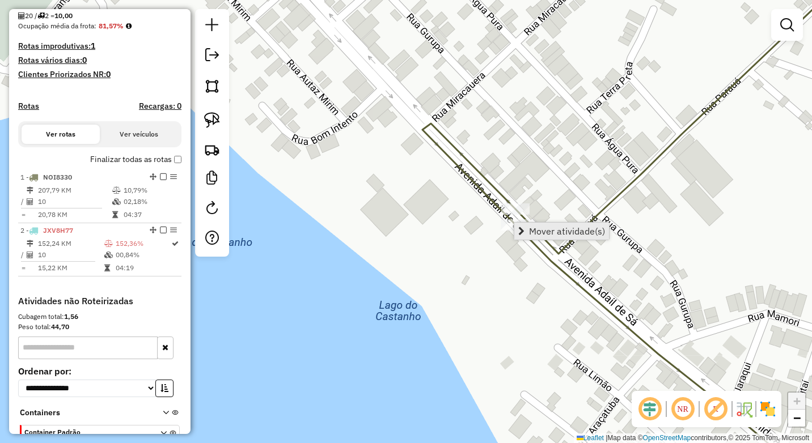
click at [524, 227] on span "Mover atividade(s)" at bounding box center [521, 231] width 6 height 9
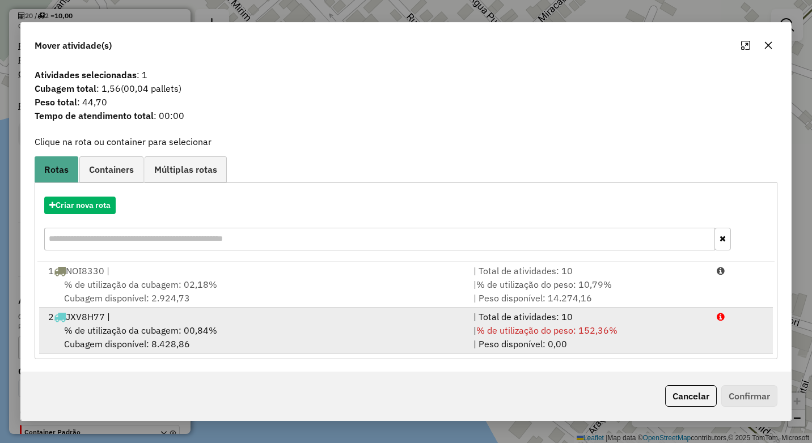
click at [112, 328] on span "% de utilização da cubagem: 00,84%" at bounding box center [140, 330] width 153 height 11
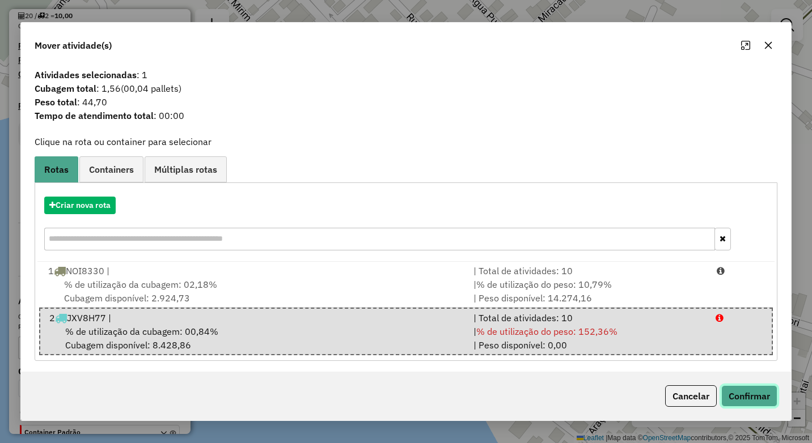
click at [748, 393] on button "Confirmar" at bounding box center [749, 396] width 56 height 22
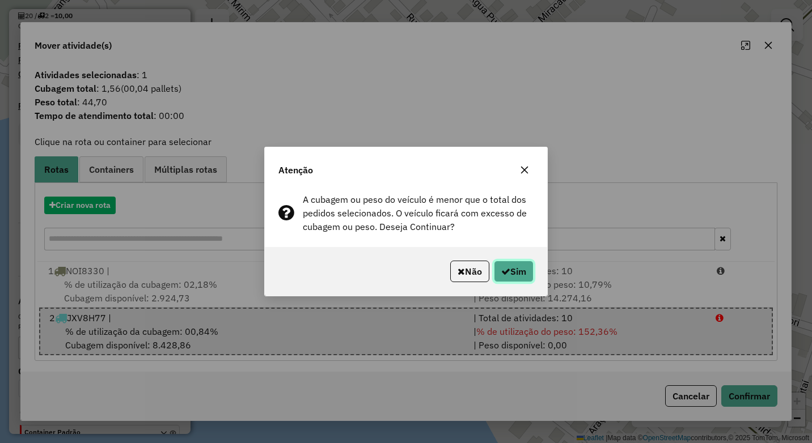
click at [531, 282] on button "Sim" at bounding box center [514, 272] width 40 height 22
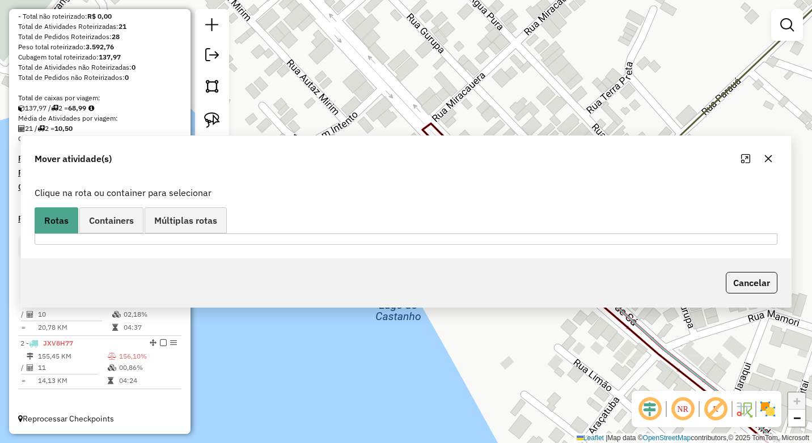
scroll to position [165, 0]
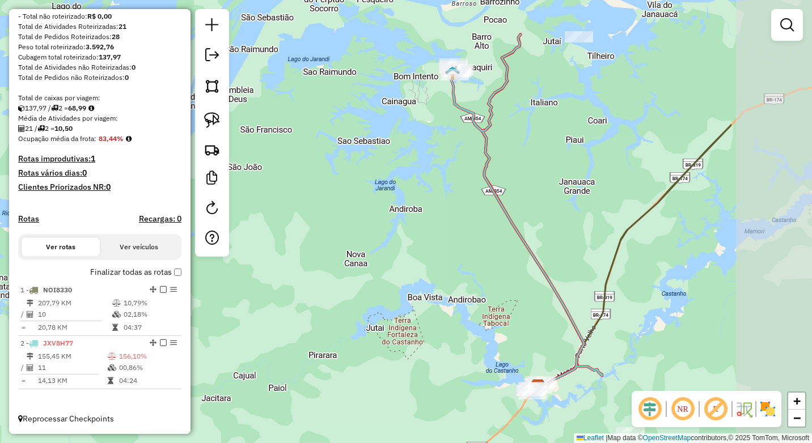
drag, startPoint x: 626, startPoint y: 282, endPoint x: 531, endPoint y: 324, distance: 104.8
click at [531, 324] on div "Janela de atendimento Grade de atendimento Capacidade Transportadoras Veículos …" at bounding box center [406, 221] width 812 height 443
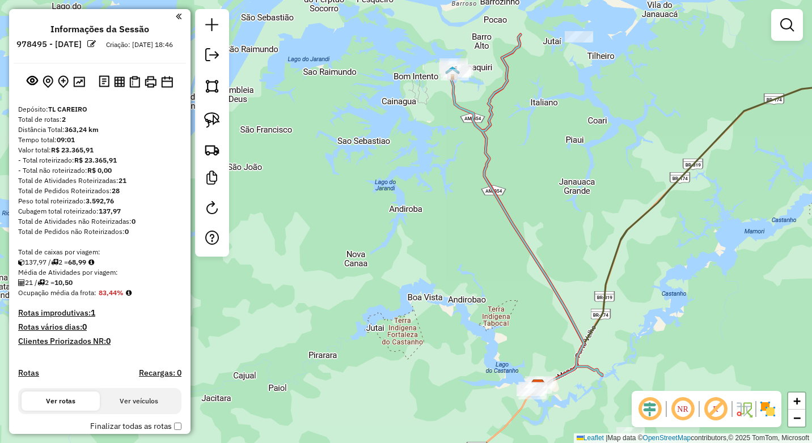
scroll to position [0, 0]
click at [210, 57] on em at bounding box center [212, 55] width 14 height 14
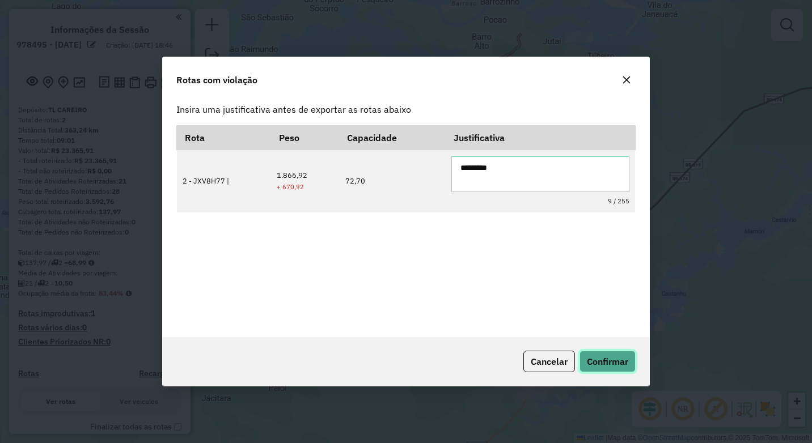
click at [592, 358] on span "Confirmar" at bounding box center [607, 361] width 41 height 11
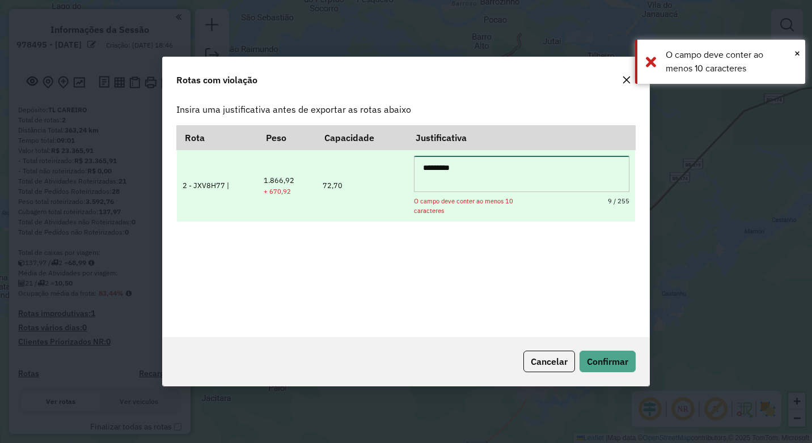
click at [425, 166] on textarea "*********" at bounding box center [521, 174] width 215 height 36
click at [419, 168] on textarea "*********" at bounding box center [521, 174] width 215 height 36
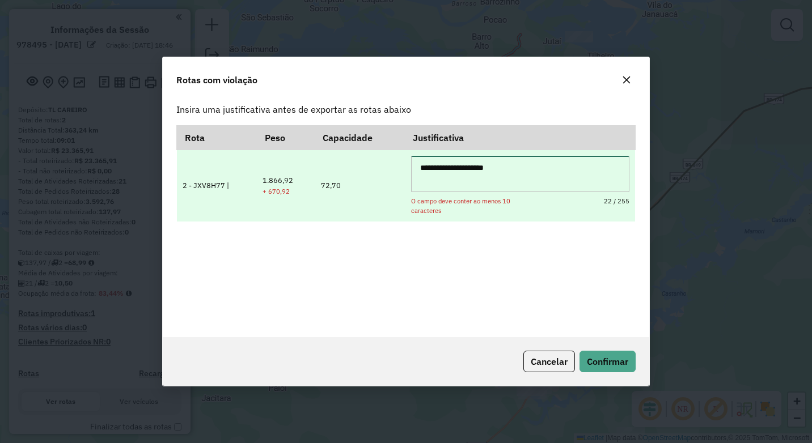
click at [425, 173] on textarea "**********" at bounding box center [520, 174] width 218 height 36
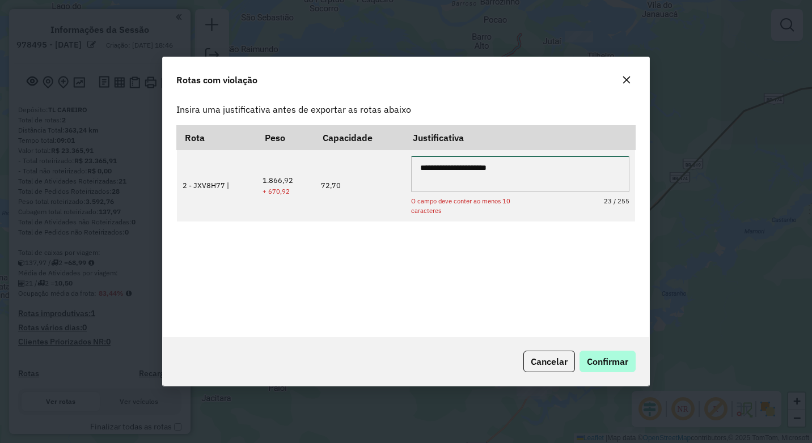
type textarea "**********"
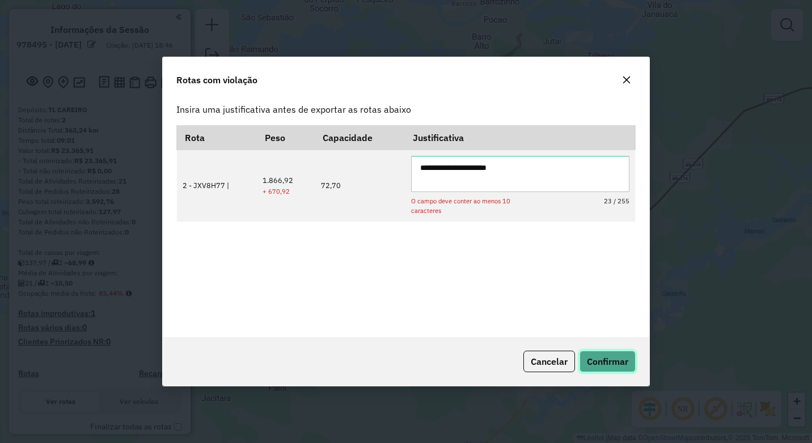
drag, startPoint x: 613, startPoint y: 357, endPoint x: 537, endPoint y: 247, distance: 134.1
click at [537, 247] on div "**********" at bounding box center [405, 222] width 487 height 330
click at [592, 362] on span "Confirmar" at bounding box center [607, 361] width 41 height 11
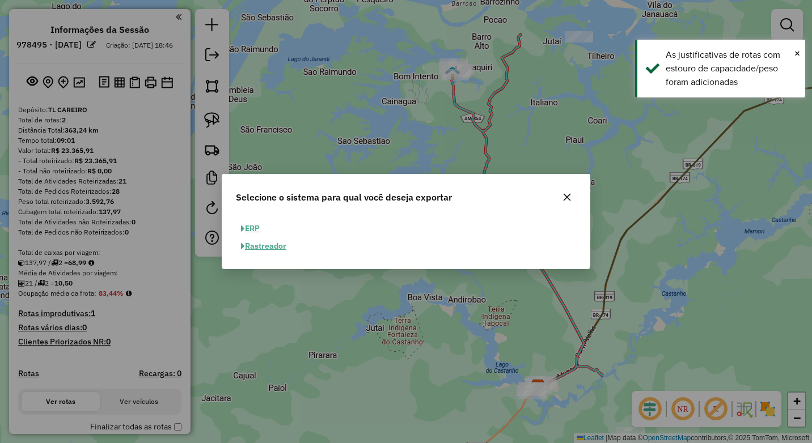
click at [257, 223] on button "ERP" at bounding box center [250, 229] width 29 height 18
select select "**"
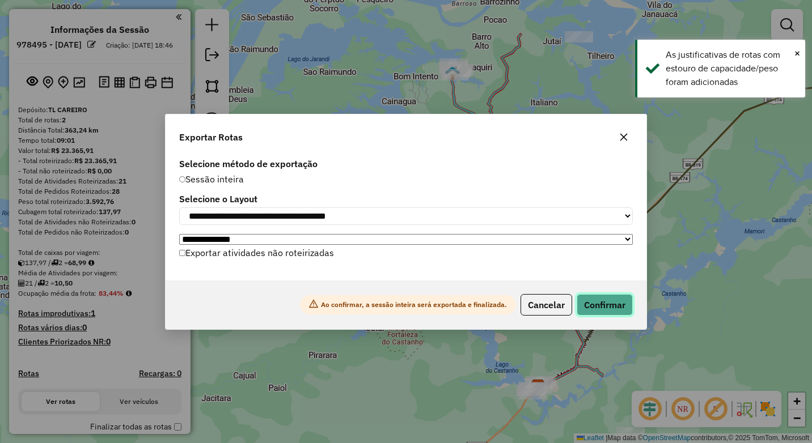
click at [614, 305] on button "Confirmar" at bounding box center [604, 305] width 56 height 22
